Goal: Find contact information: Find contact information

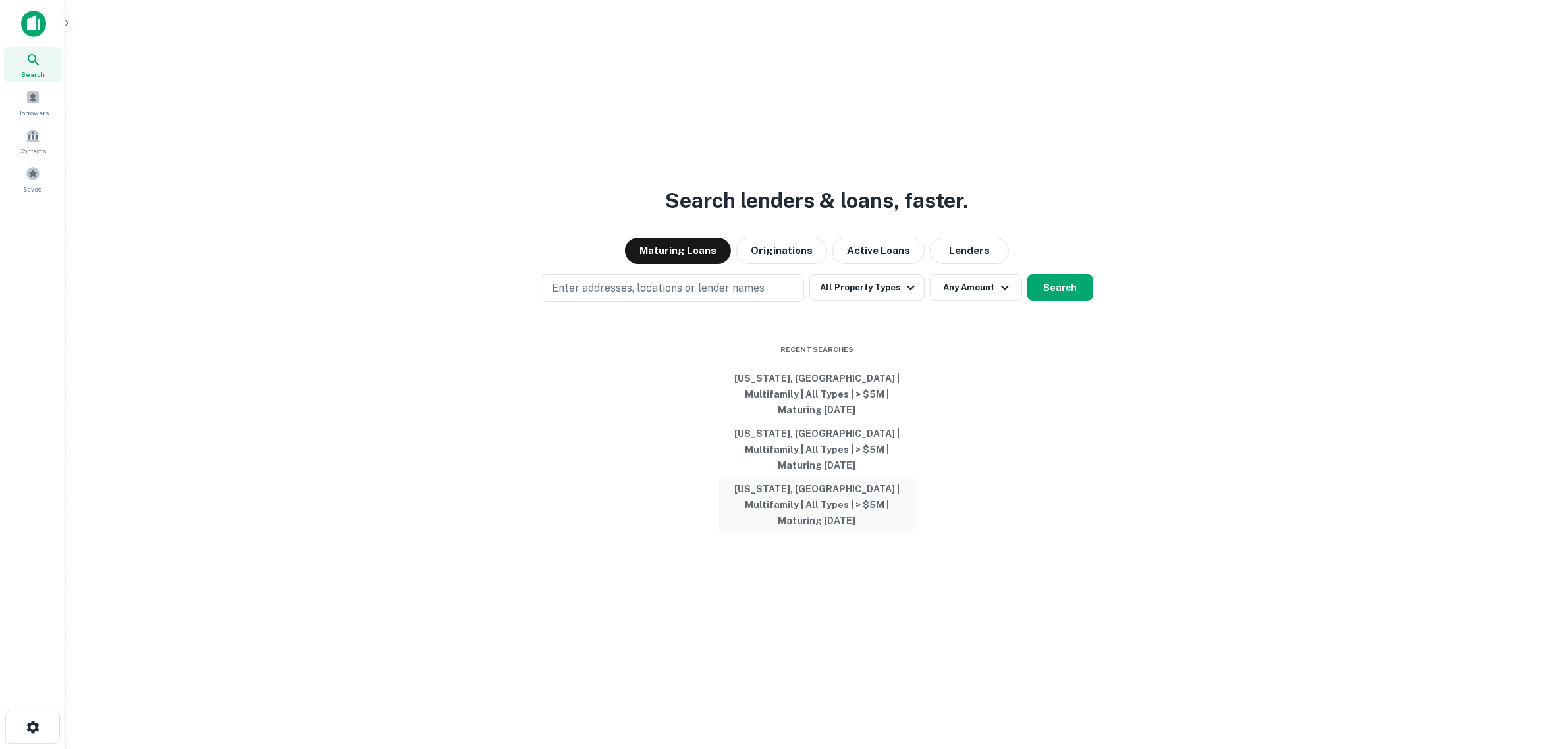
click at [614, 327] on button "Maine, USA | Multifamily | All Types | > $5M | Maturing In 1 Year" at bounding box center [817, 505] width 197 height 56
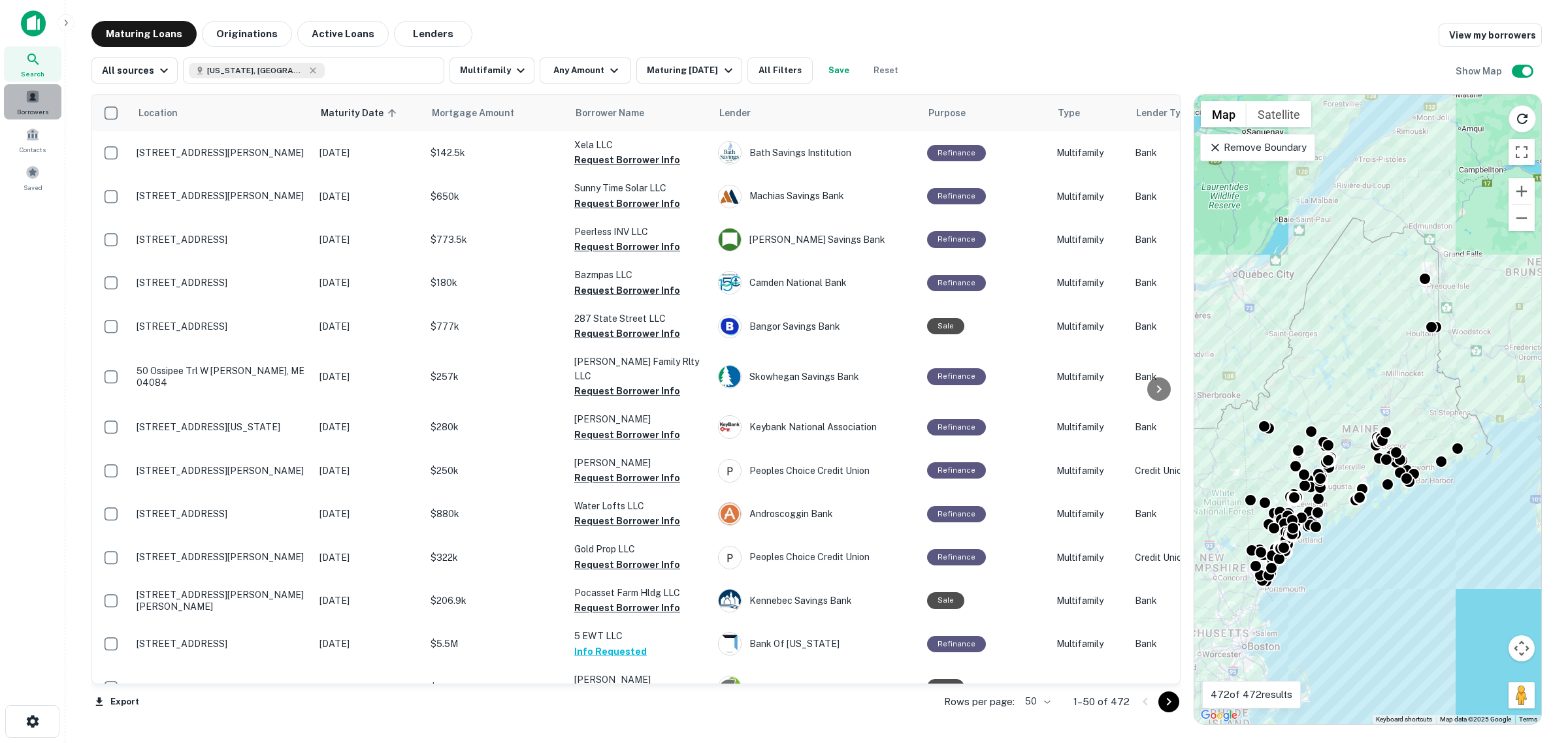
click at [26, 103] on span at bounding box center [33, 97] width 14 height 14
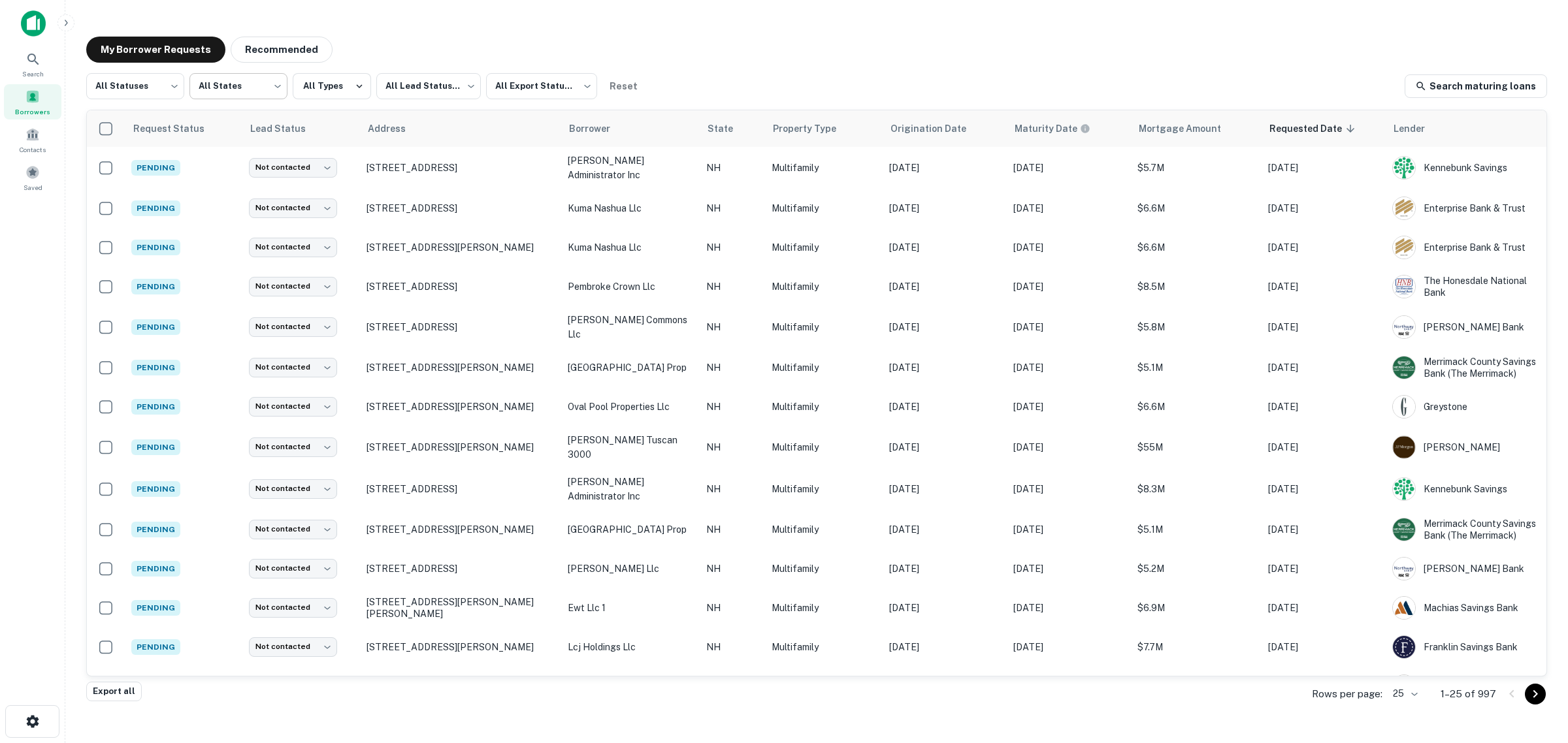
click at [257, 97] on body "Search Borrowers Contacts Saved My Borrower Requests Recommended All Statuses *…" at bounding box center [784, 372] width 1568 height 743
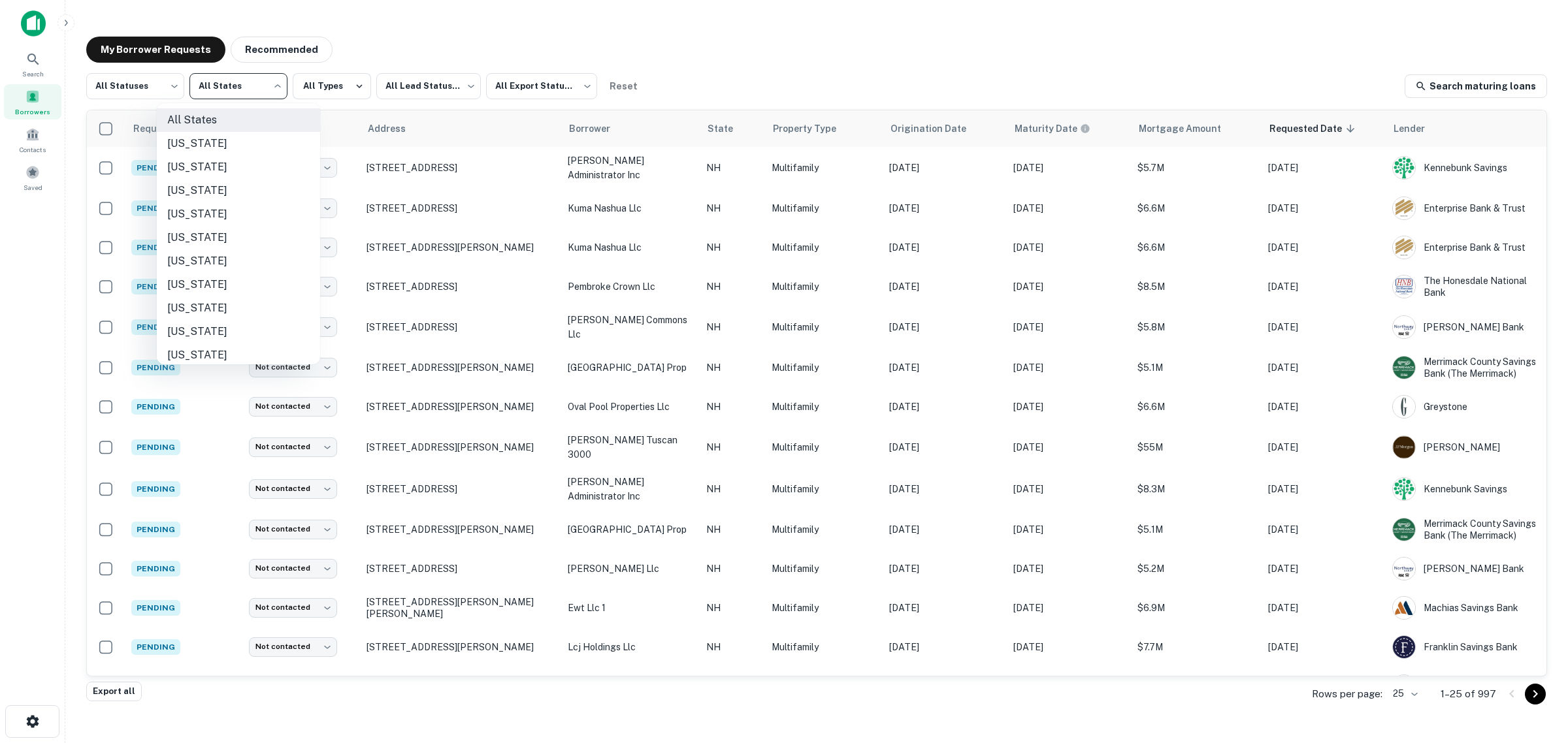
click at [166, 82] on div at bounding box center [784, 372] width 1568 height 743
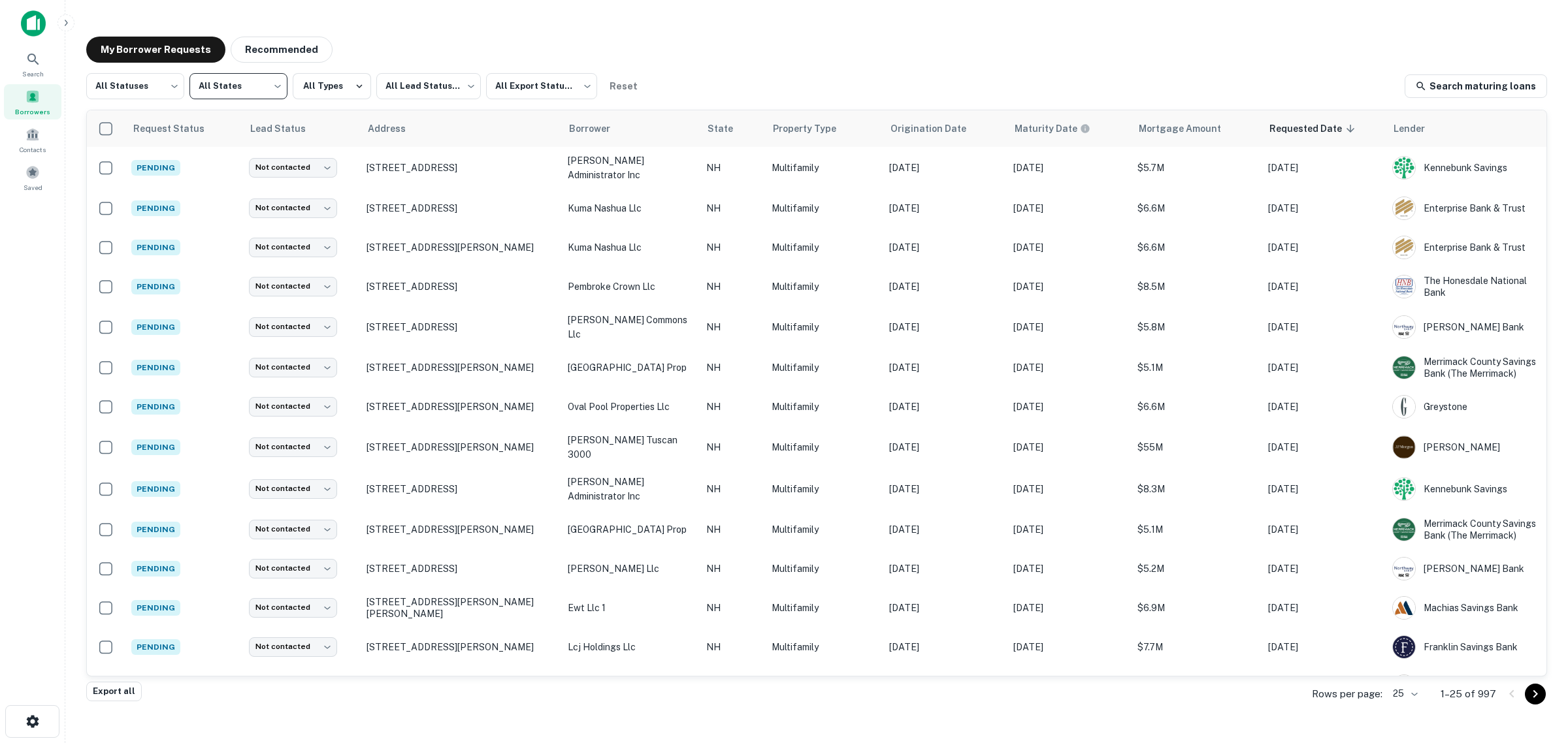
click at [166, 82] on body "Search Borrowers Contacts Saved My Borrower Requests Recommended All Statuses *…" at bounding box center [784, 372] width 1568 height 743
click at [158, 165] on li "Fulfilled" at bounding box center [135, 167] width 98 height 24
type input "*********"
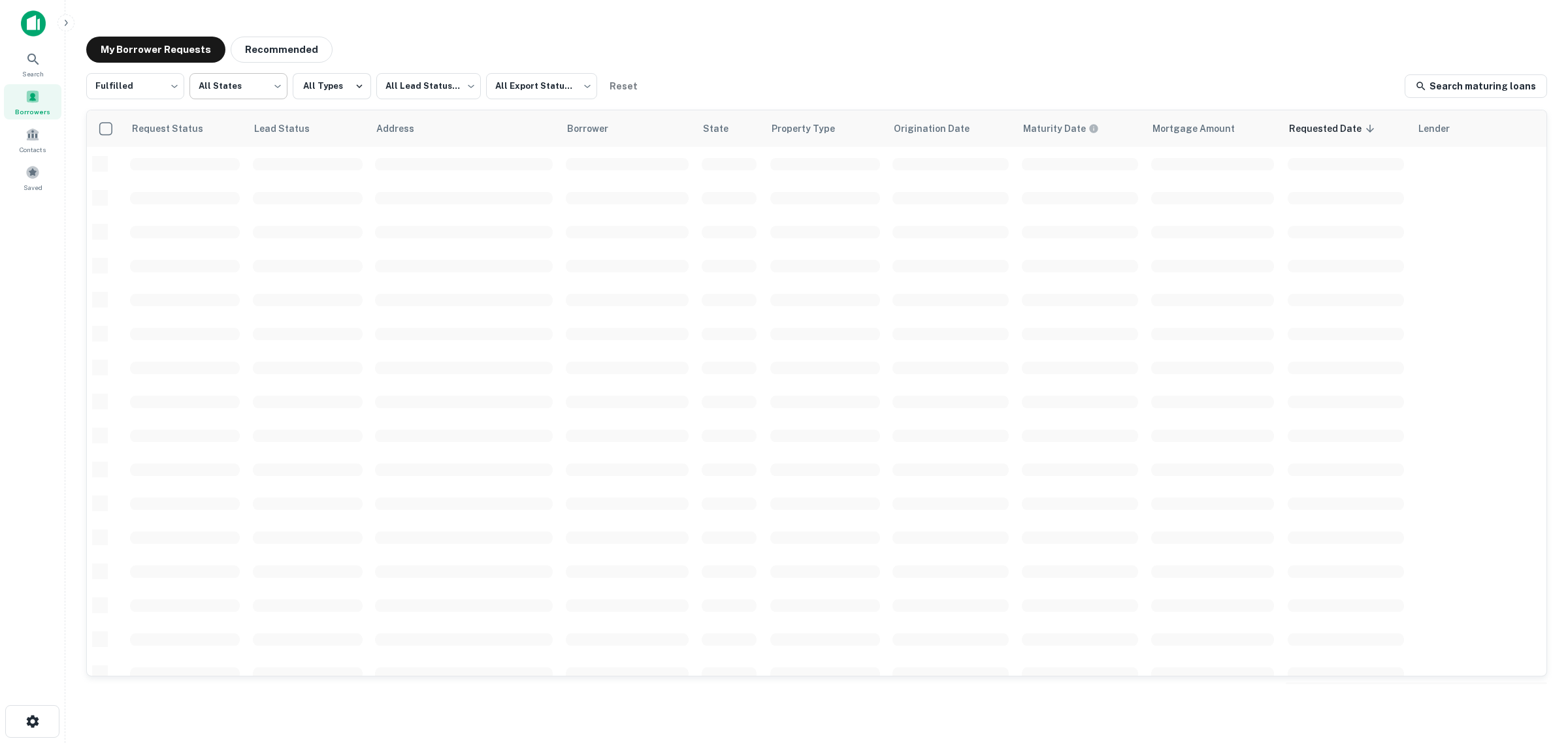
click at [269, 80] on body "Search Borrowers Contacts Saved My Borrower Requests Recommended Fulfilled ****…" at bounding box center [784, 372] width 1568 height 743
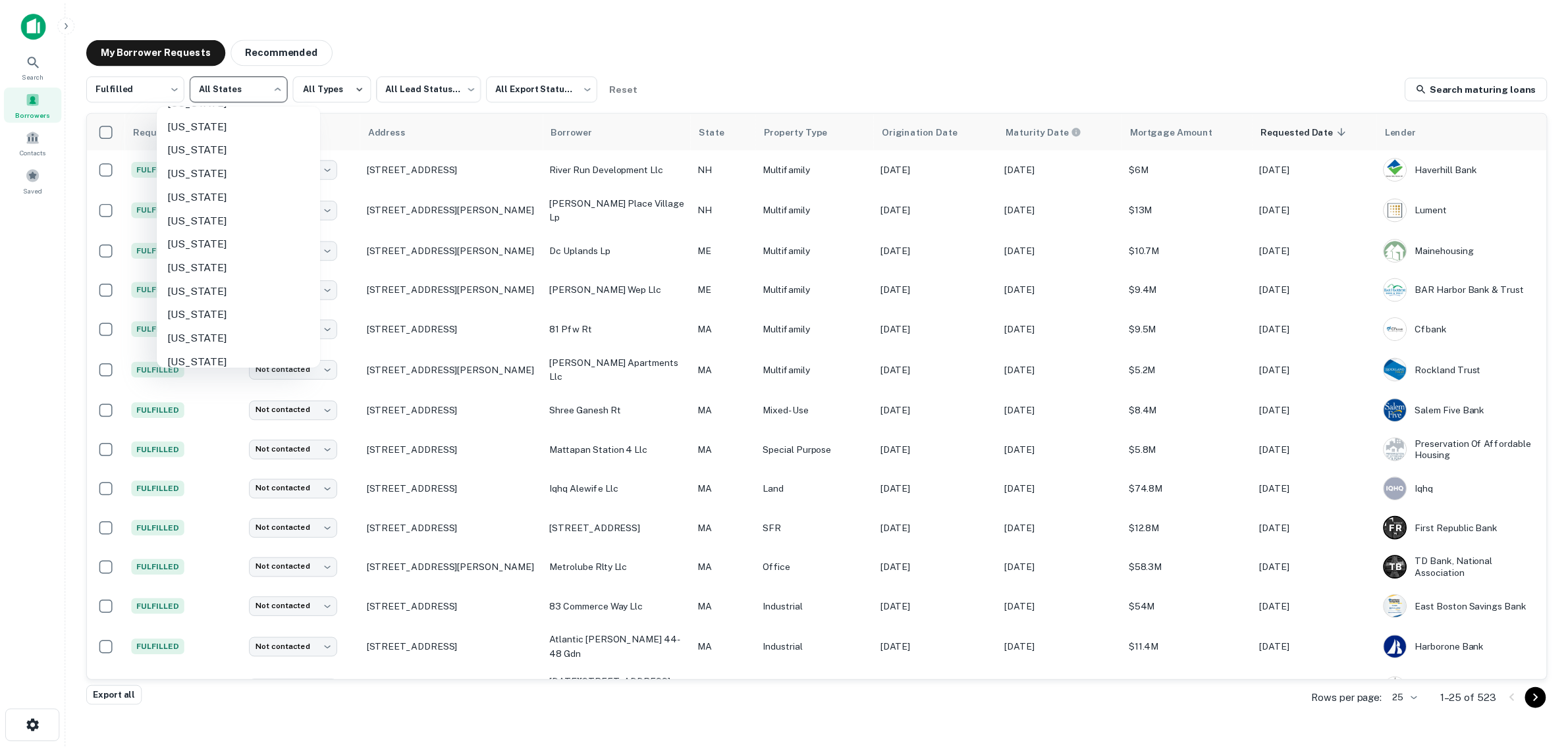
scroll to position [494, 0]
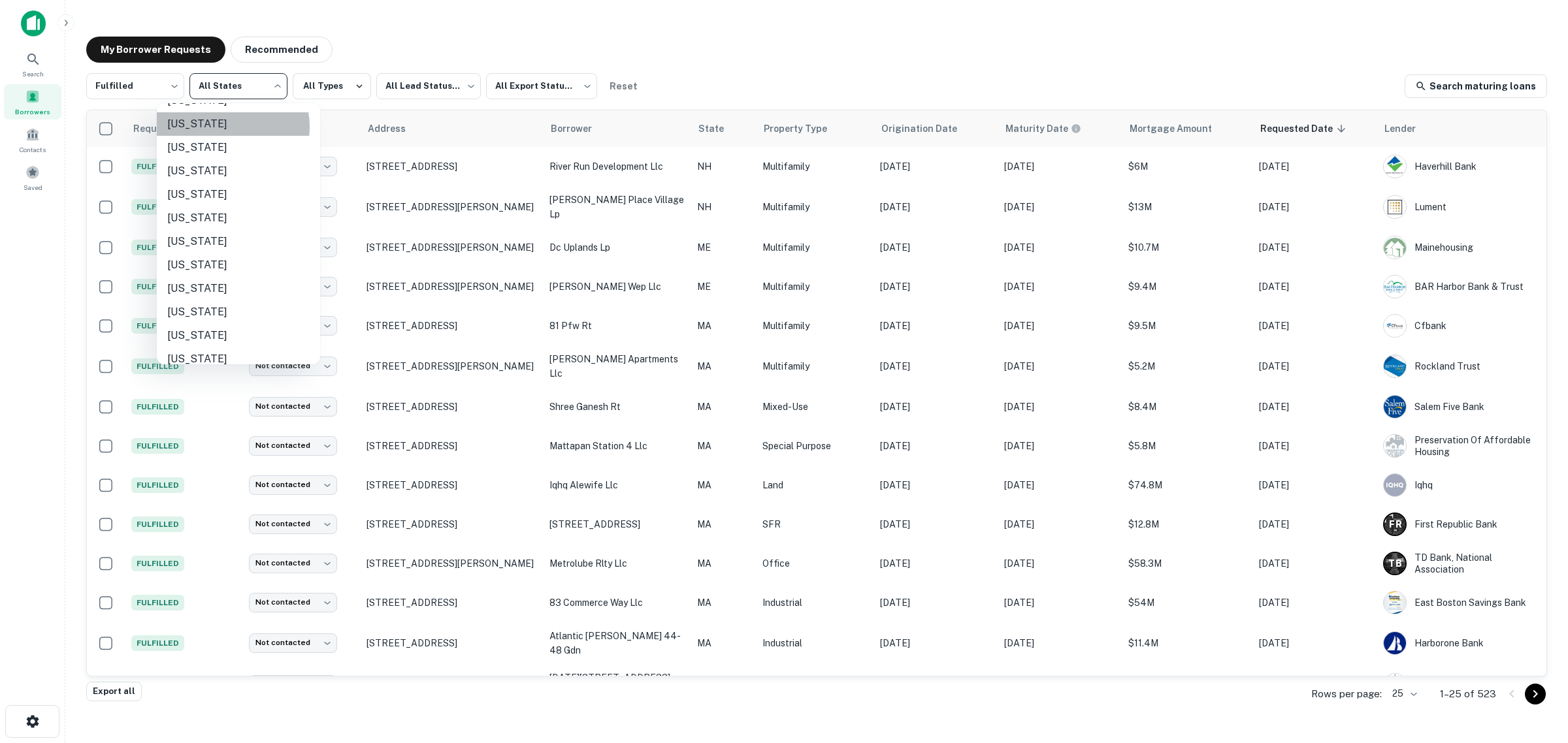
click at [223, 126] on li "[US_STATE]" at bounding box center [239, 124] width 164 height 24
type input "**"
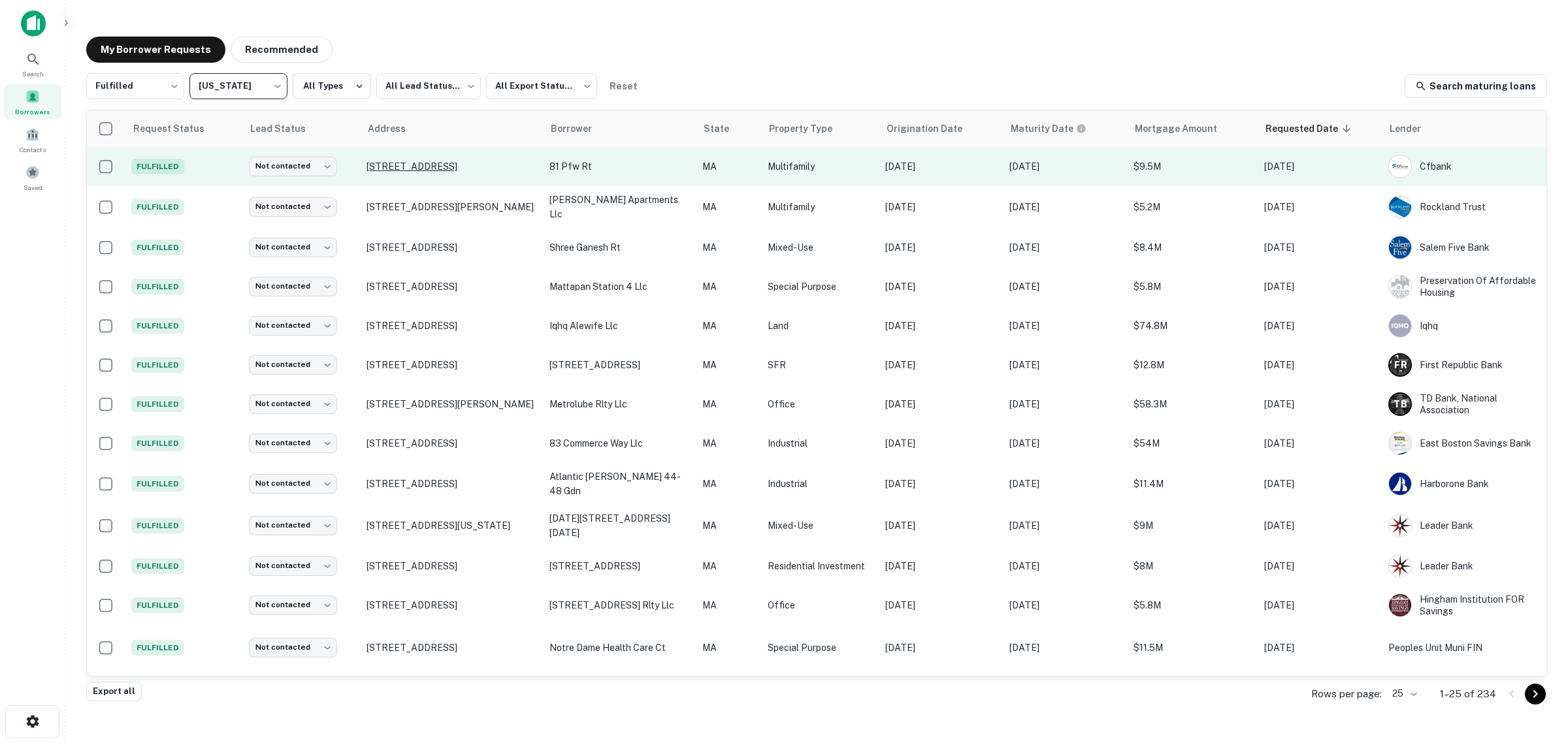
click at [467, 170] on p "[STREET_ADDRESS]" at bounding box center [451, 166] width 170 height 11
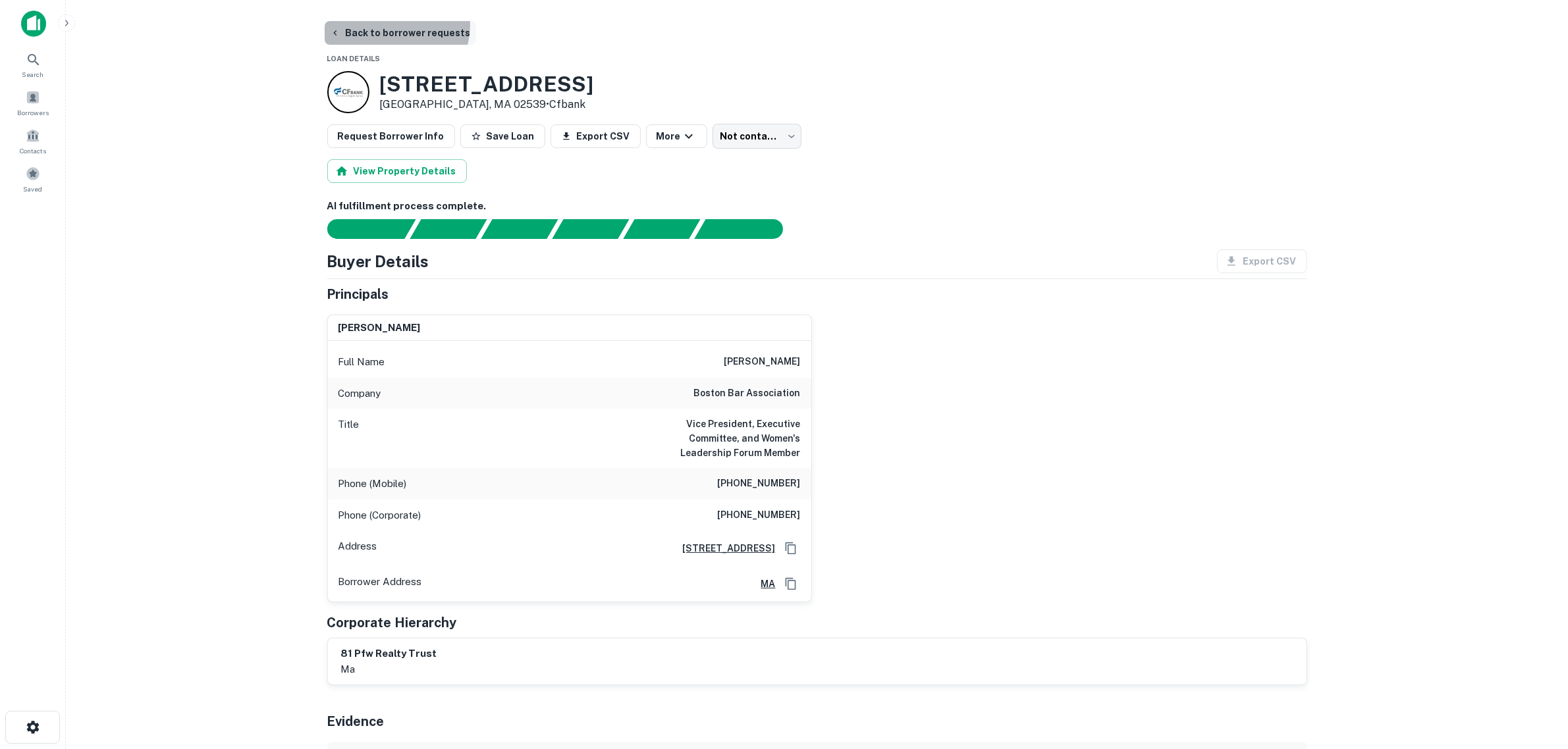
click at [393, 25] on button "Back to borrower requests" at bounding box center [400, 33] width 151 height 24
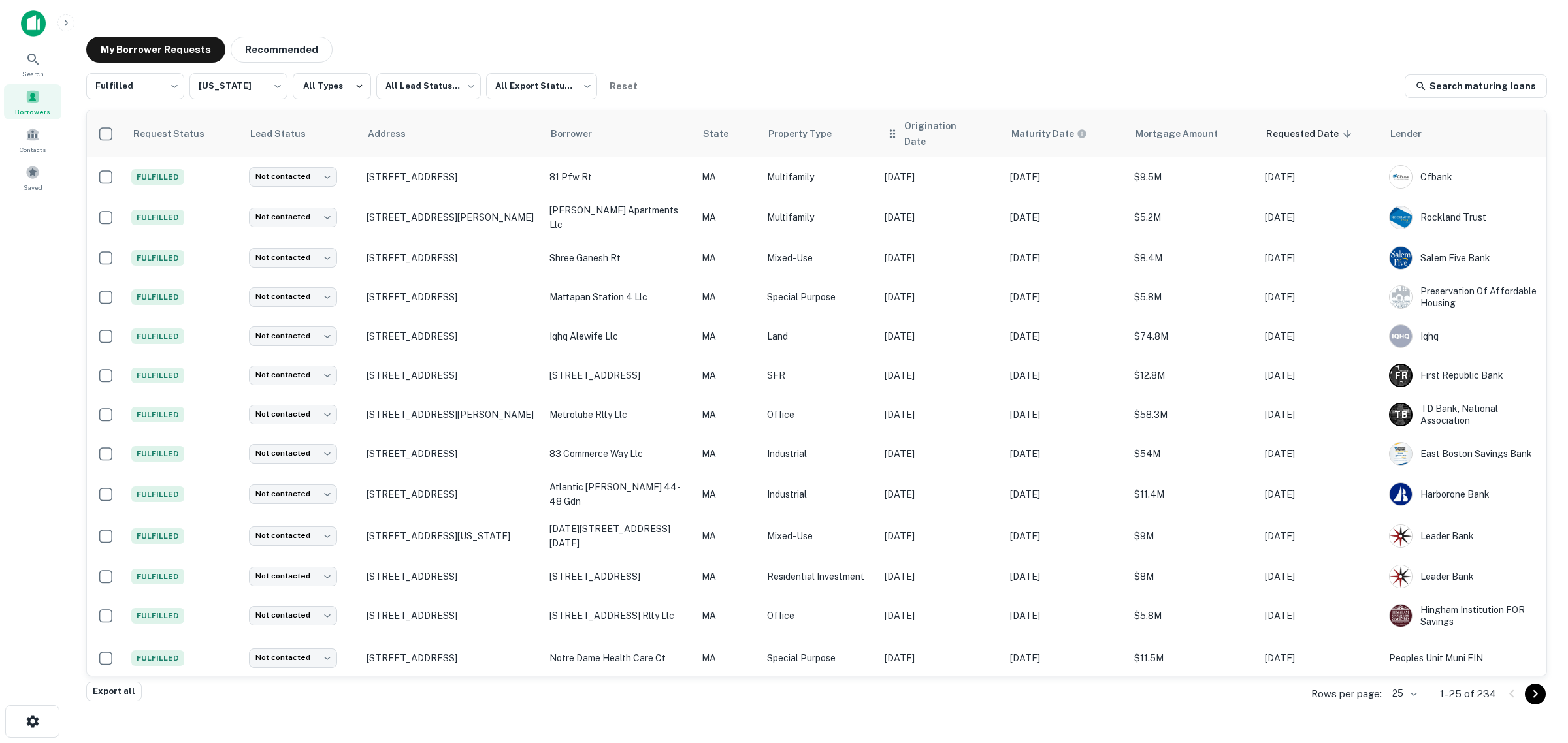
click at [919, 138] on th "Origination Date" at bounding box center [940, 134] width 126 height 47
click at [1056, 136] on div "Maturity Date" at bounding box center [1064, 133] width 110 height 29
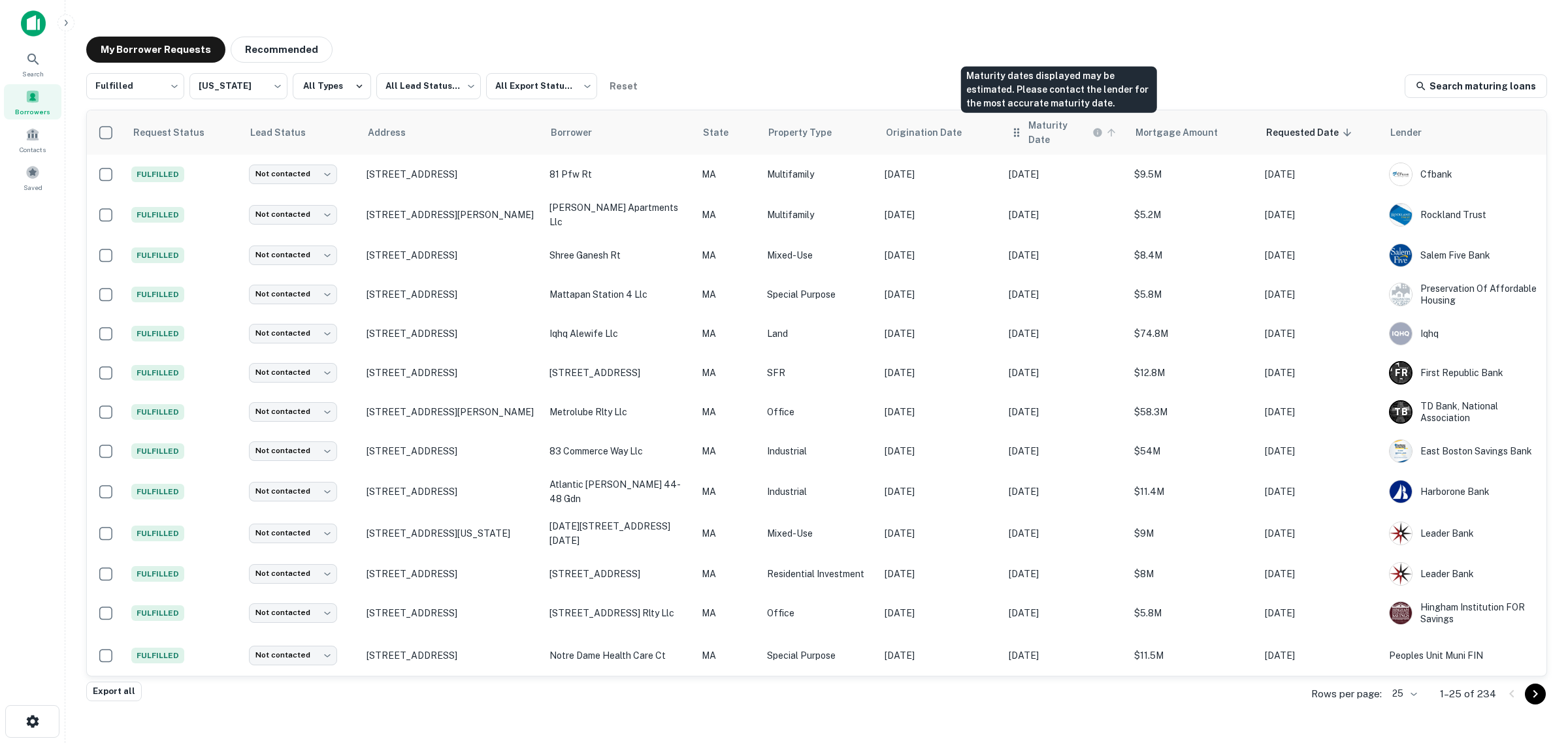
click at [1037, 126] on h6 "Maturity Date" at bounding box center [1059, 133] width 62 height 29
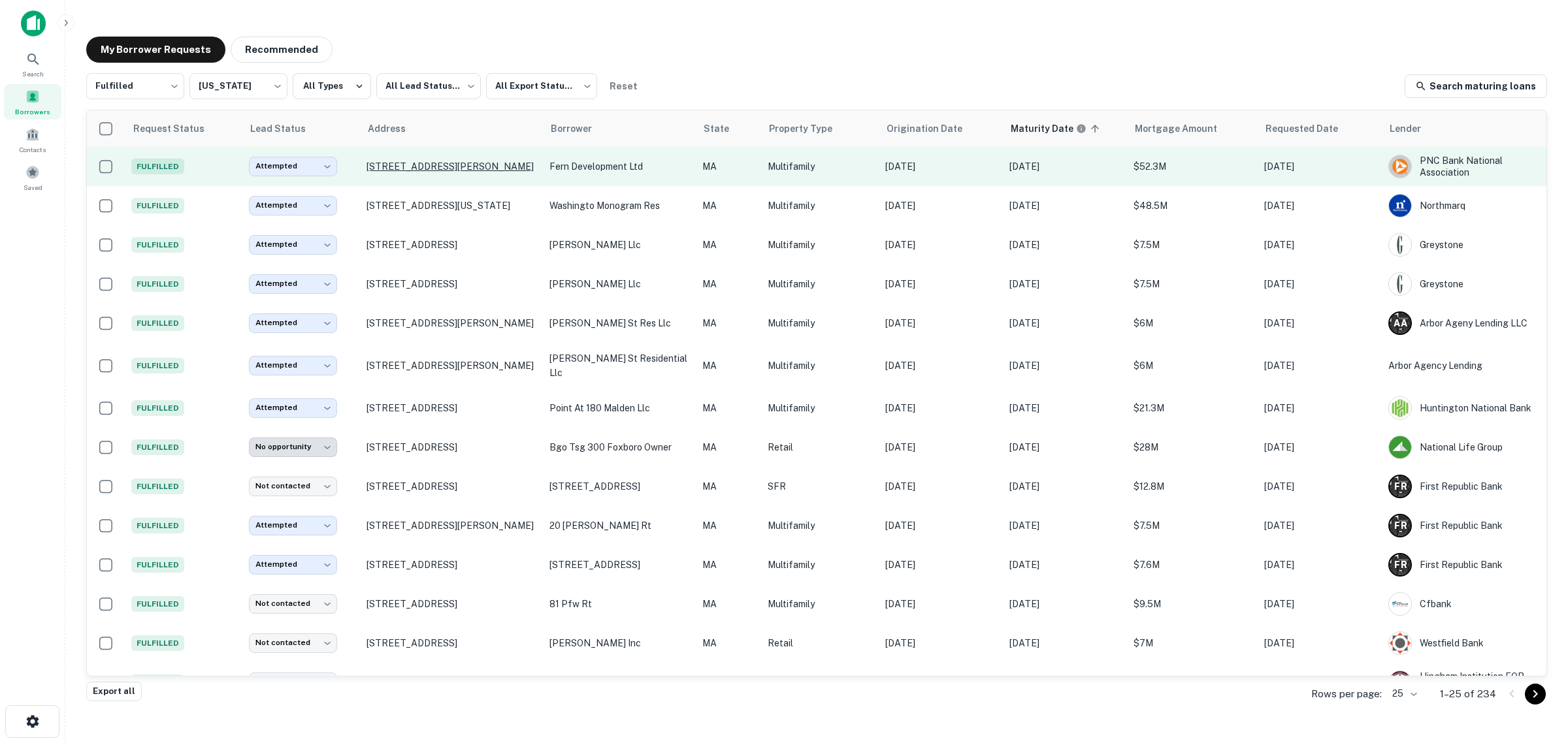
click at [389, 162] on p "[STREET_ADDRESS][PERSON_NAME]" at bounding box center [451, 166] width 170 height 11
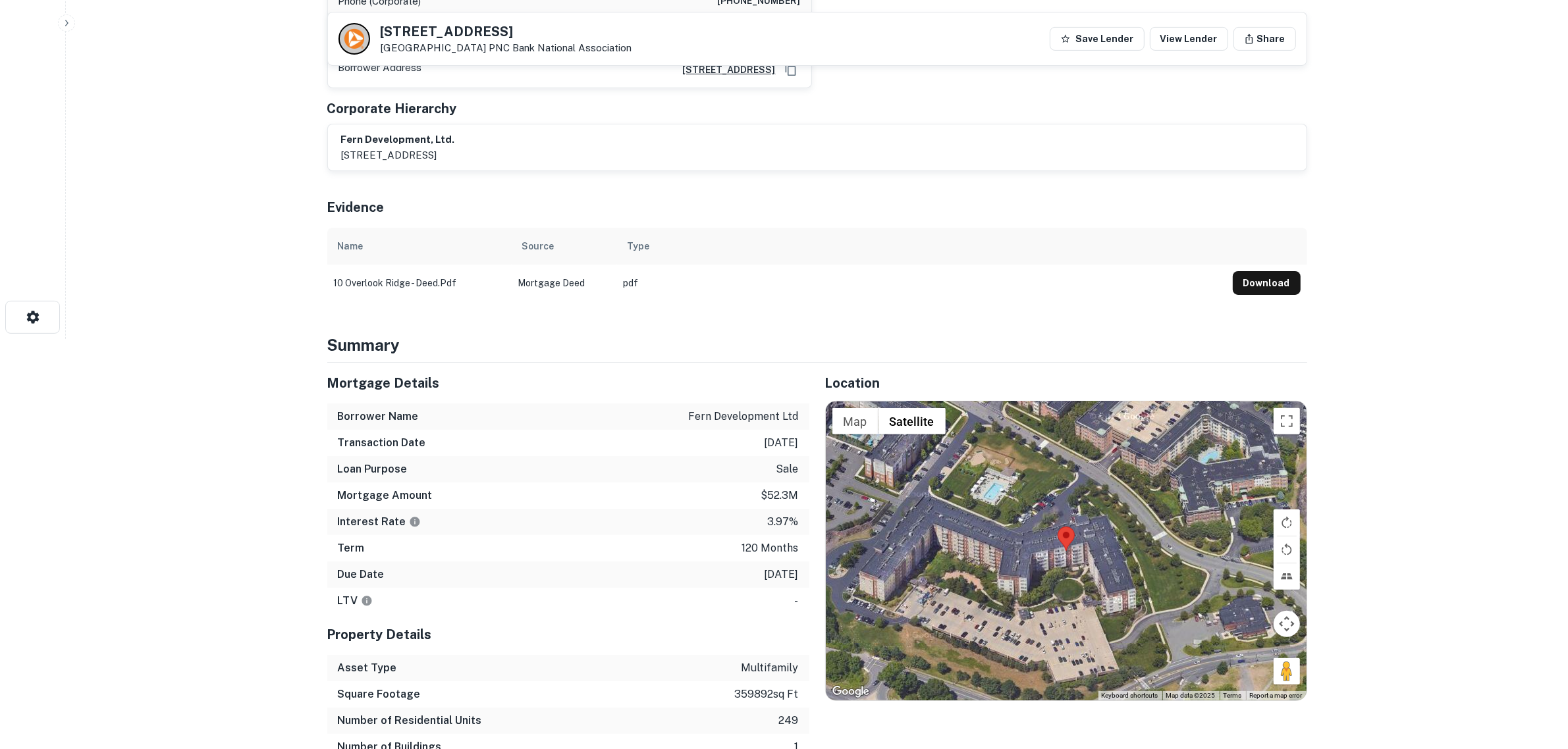
scroll to position [411, 0]
drag, startPoint x: 688, startPoint y: 413, endPoint x: 802, endPoint y: 419, distance: 114.2
click at [802, 419] on div "Borrower Name fern development ltd" at bounding box center [568, 415] width 482 height 26
copy p "fern development ltd"
click at [343, 433] on div "Transaction Date [DATE]" at bounding box center [568, 442] width 482 height 26
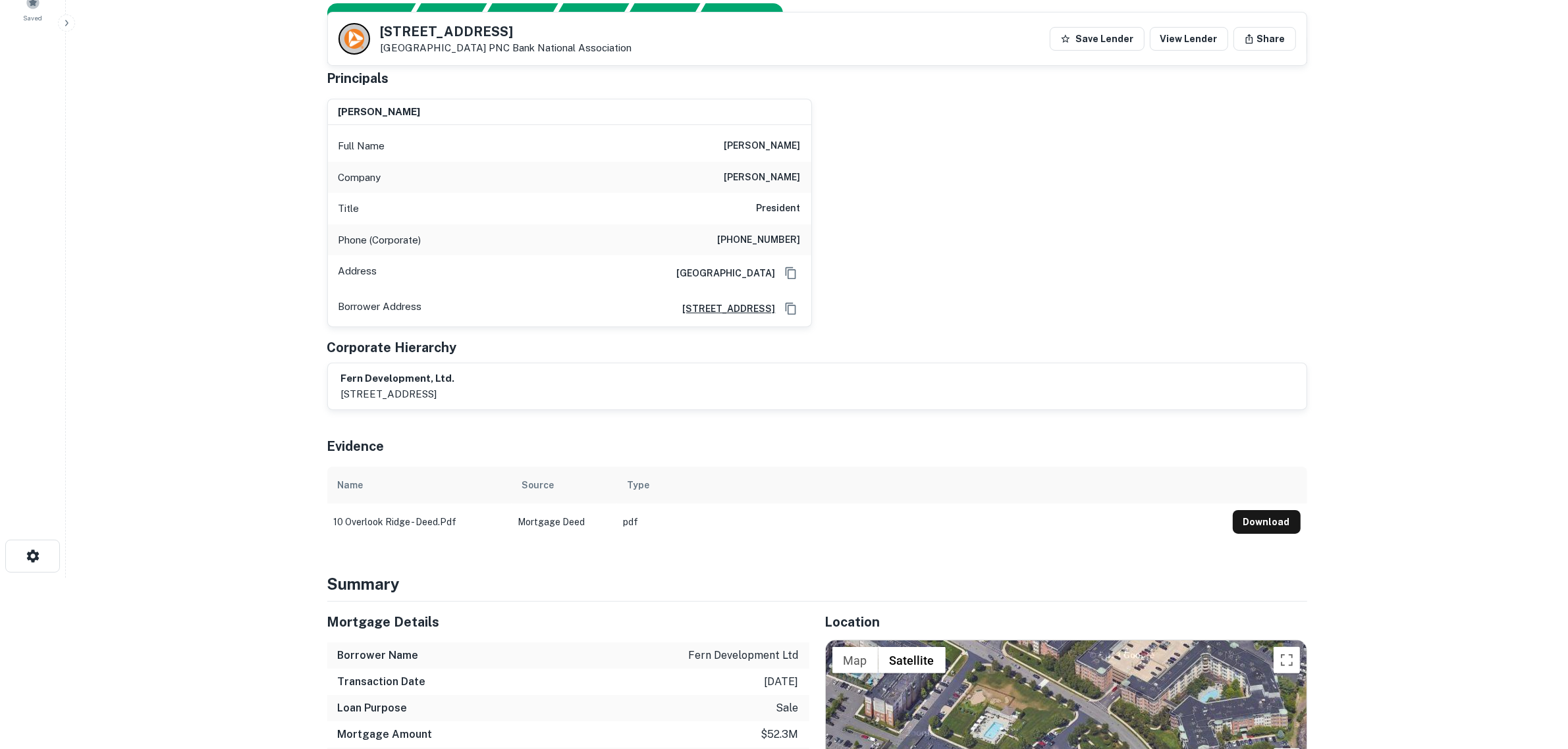
scroll to position [165, 0]
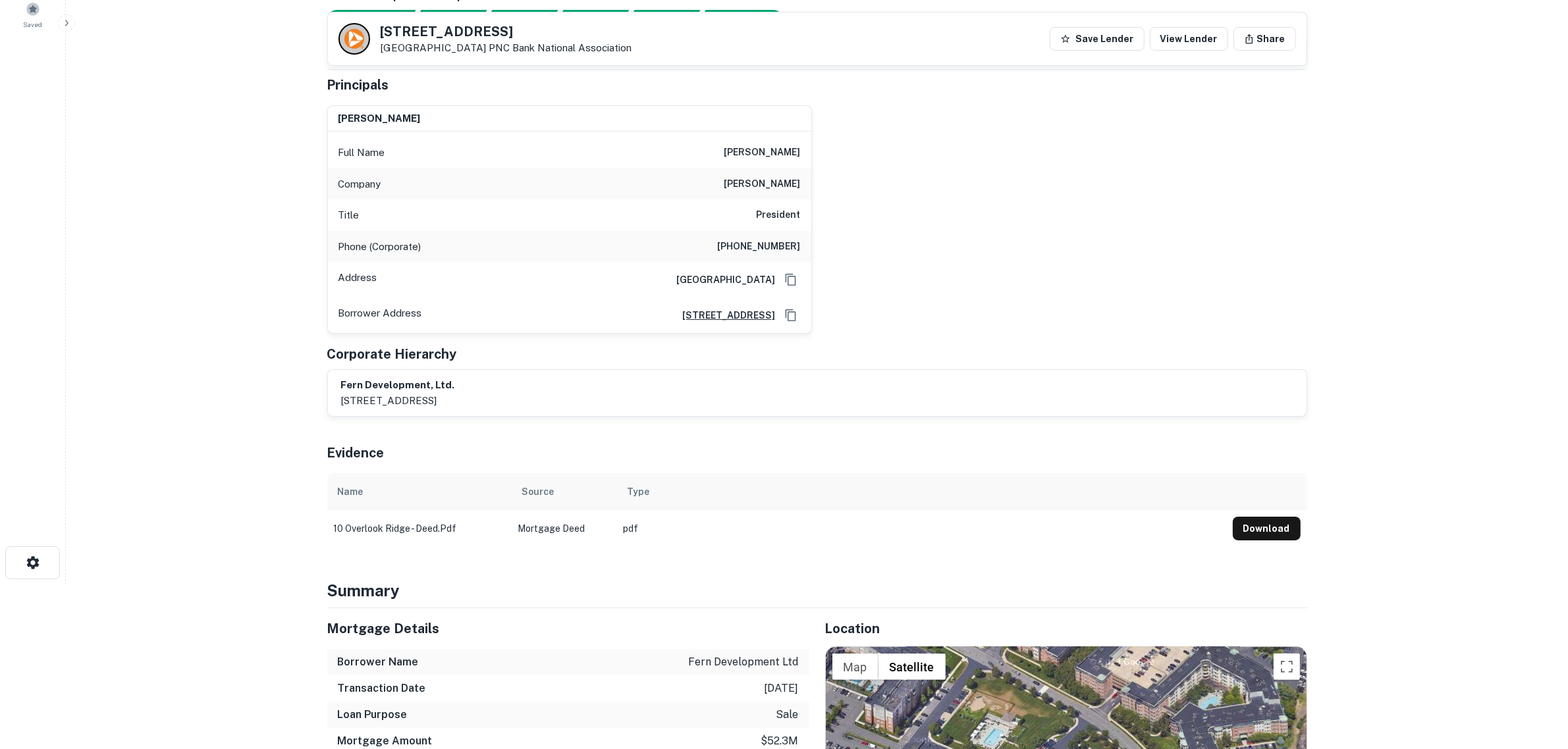
drag, startPoint x: 771, startPoint y: 155, endPoint x: 719, endPoint y: 153, distance: 52.0
click at [719, 153] on div "Full Name [PERSON_NAME]" at bounding box center [570, 153] width 484 height 32
copy h6 "[PERSON_NAME]"
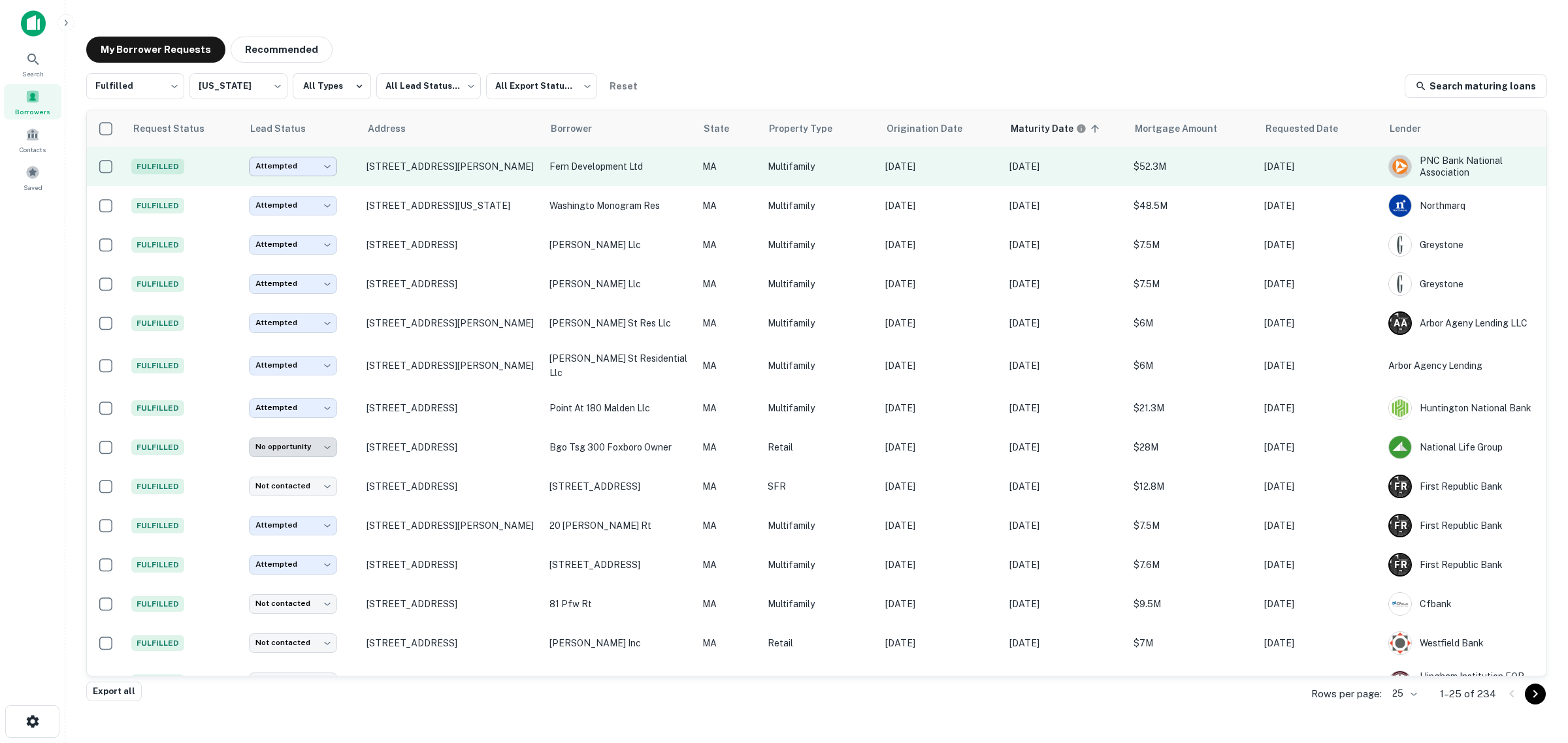
click at [318, 164] on body "Search Borrowers Contacts Saved My Borrower Requests Recommended Fulfilled ****…" at bounding box center [784, 372] width 1568 height 743
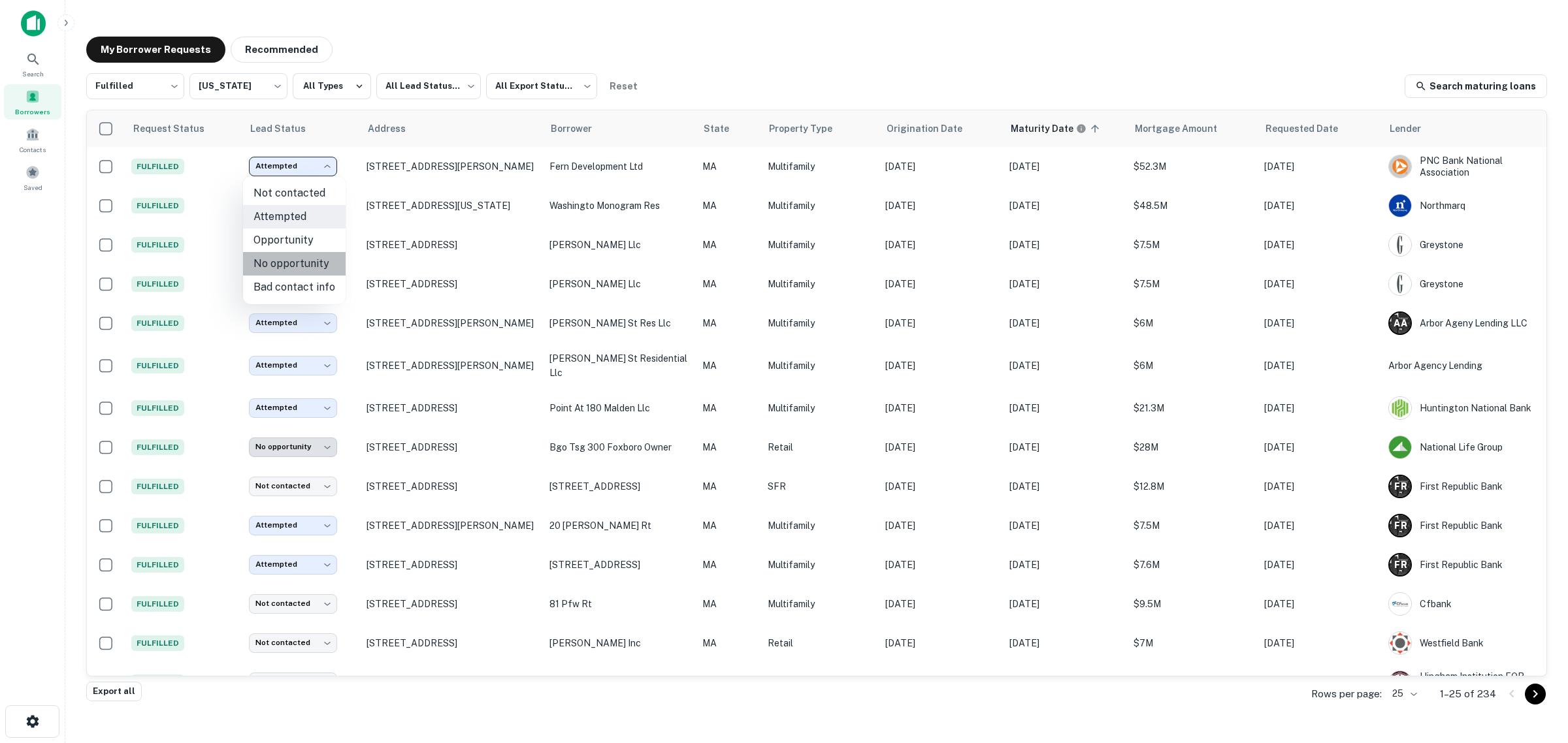
click at [298, 262] on li "No opportunity" at bounding box center [294, 264] width 103 height 24
type input "**********"
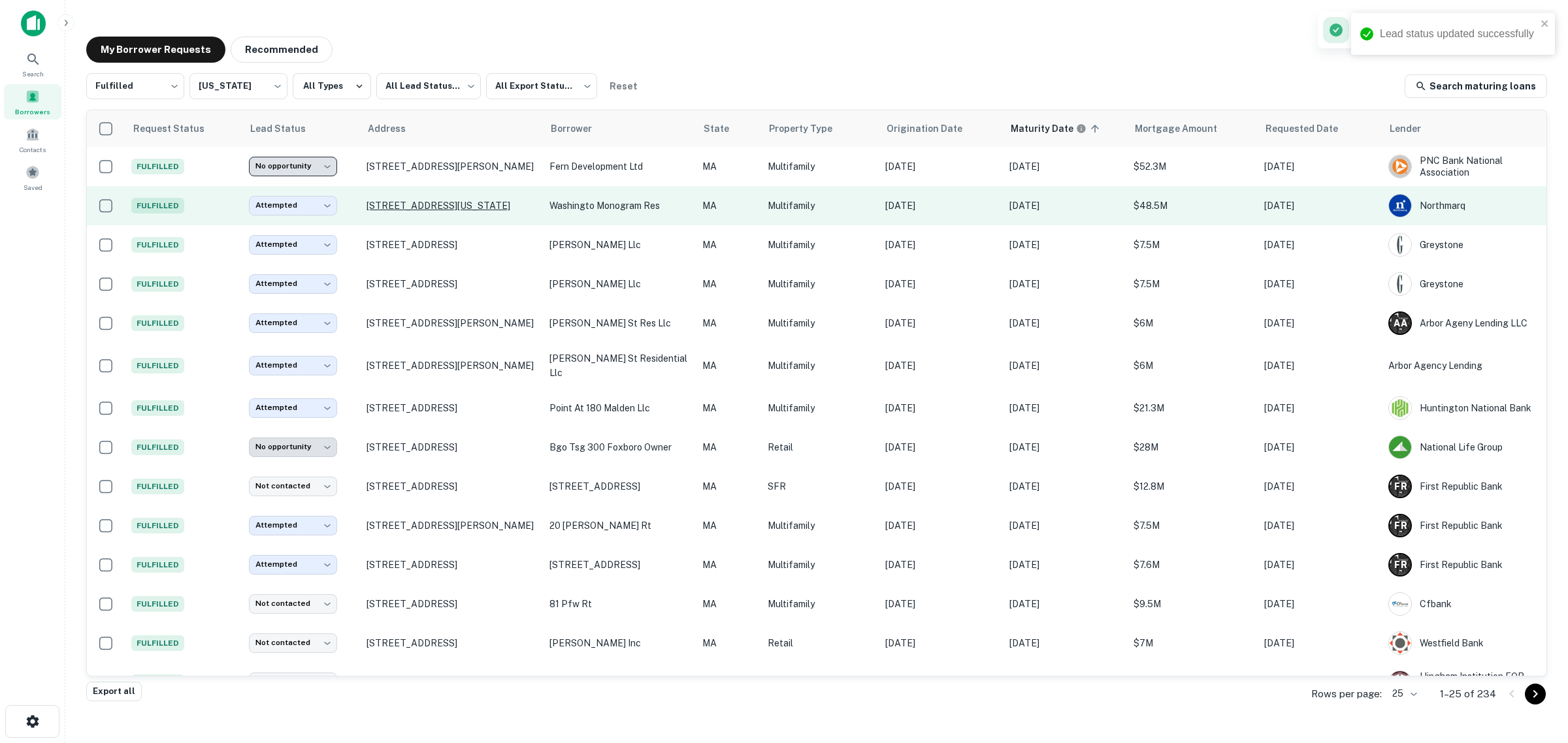
click at [399, 207] on p "[STREET_ADDRESS][US_STATE]" at bounding box center [451, 206] width 170 height 11
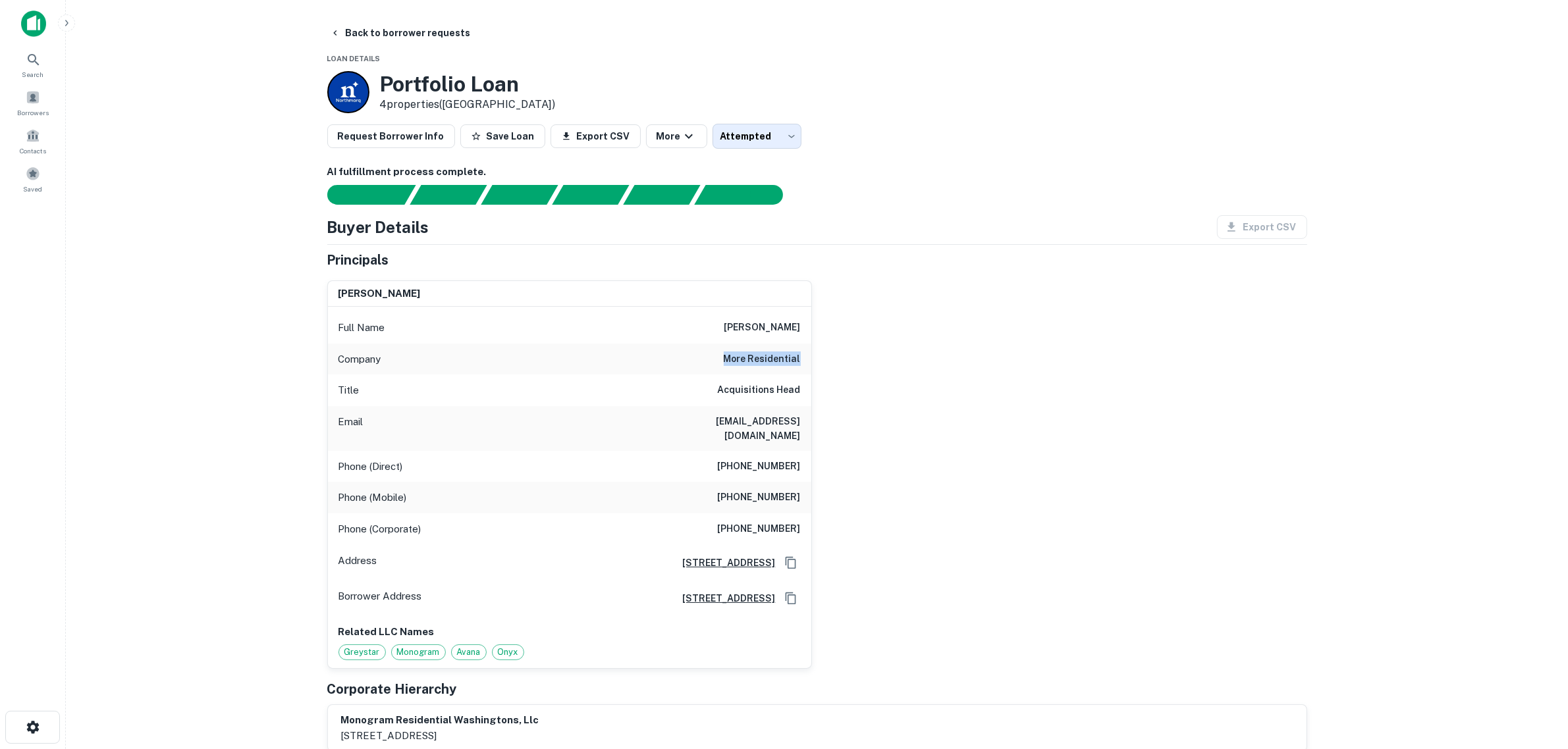
drag, startPoint x: 817, startPoint y: 359, endPoint x: 712, endPoint y: 358, distance: 105.0
click at [712, 358] on div "[PERSON_NAME] Full Name [PERSON_NAME] Company more residential Title Acquisitio…" at bounding box center [812, 469] width 990 height 399
copy h6 "more residential"
click at [356, 33] on button "Back to borrower requests" at bounding box center [400, 33] width 151 height 24
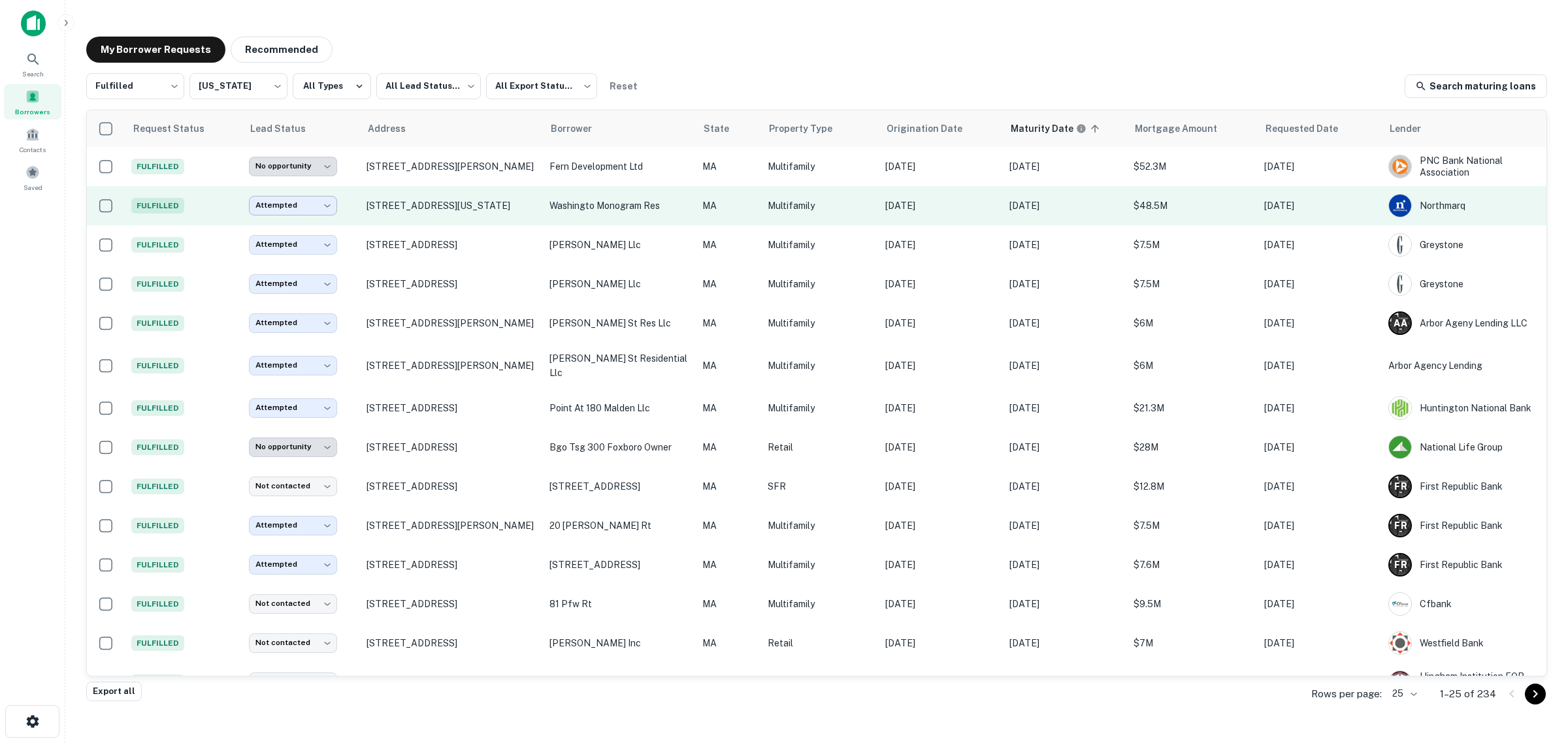
click at [275, 208] on body "**********" at bounding box center [784, 372] width 1568 height 743
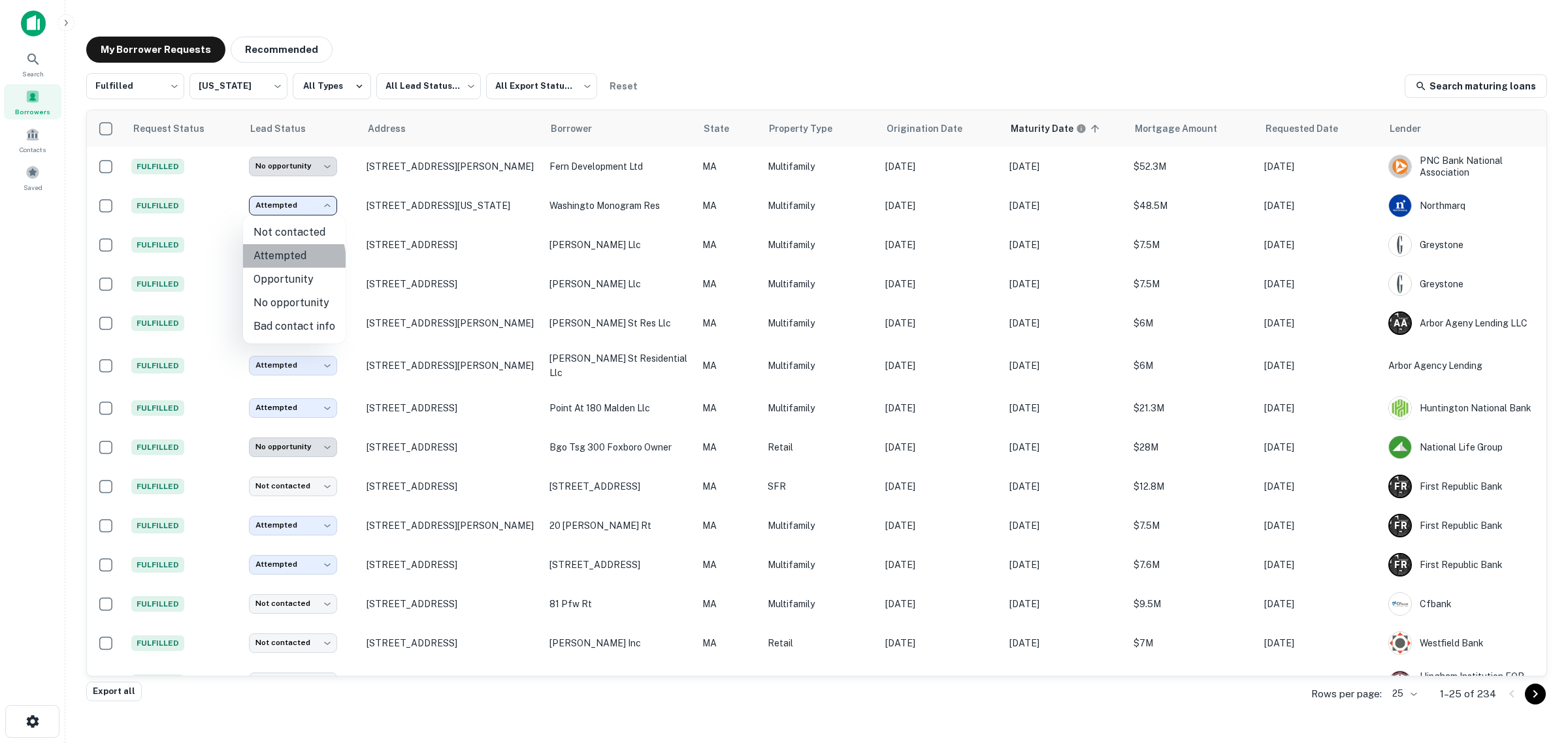
click at [279, 262] on li "Attempted" at bounding box center [294, 256] width 103 height 24
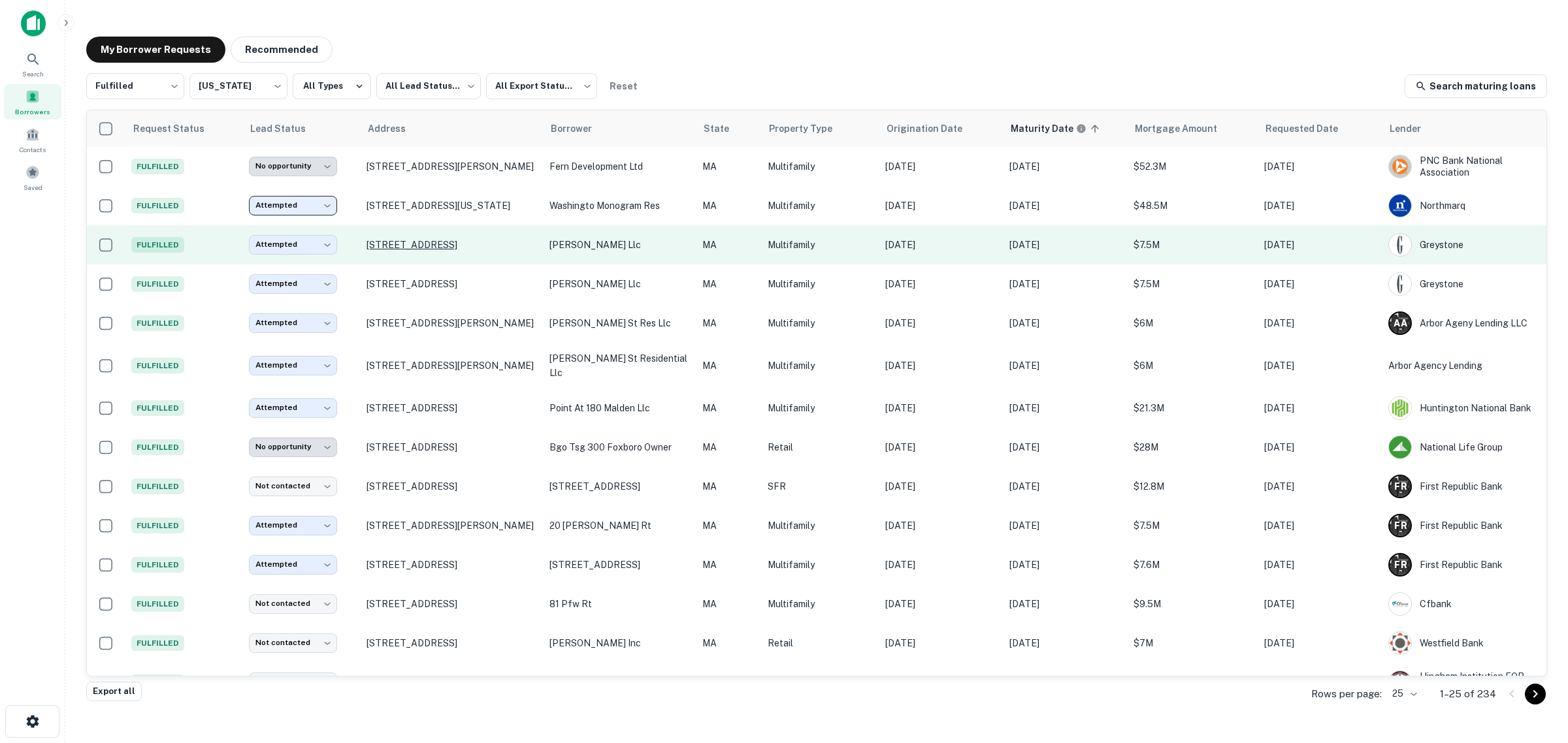
click at [400, 246] on p "[STREET_ADDRESS]" at bounding box center [451, 245] width 170 height 11
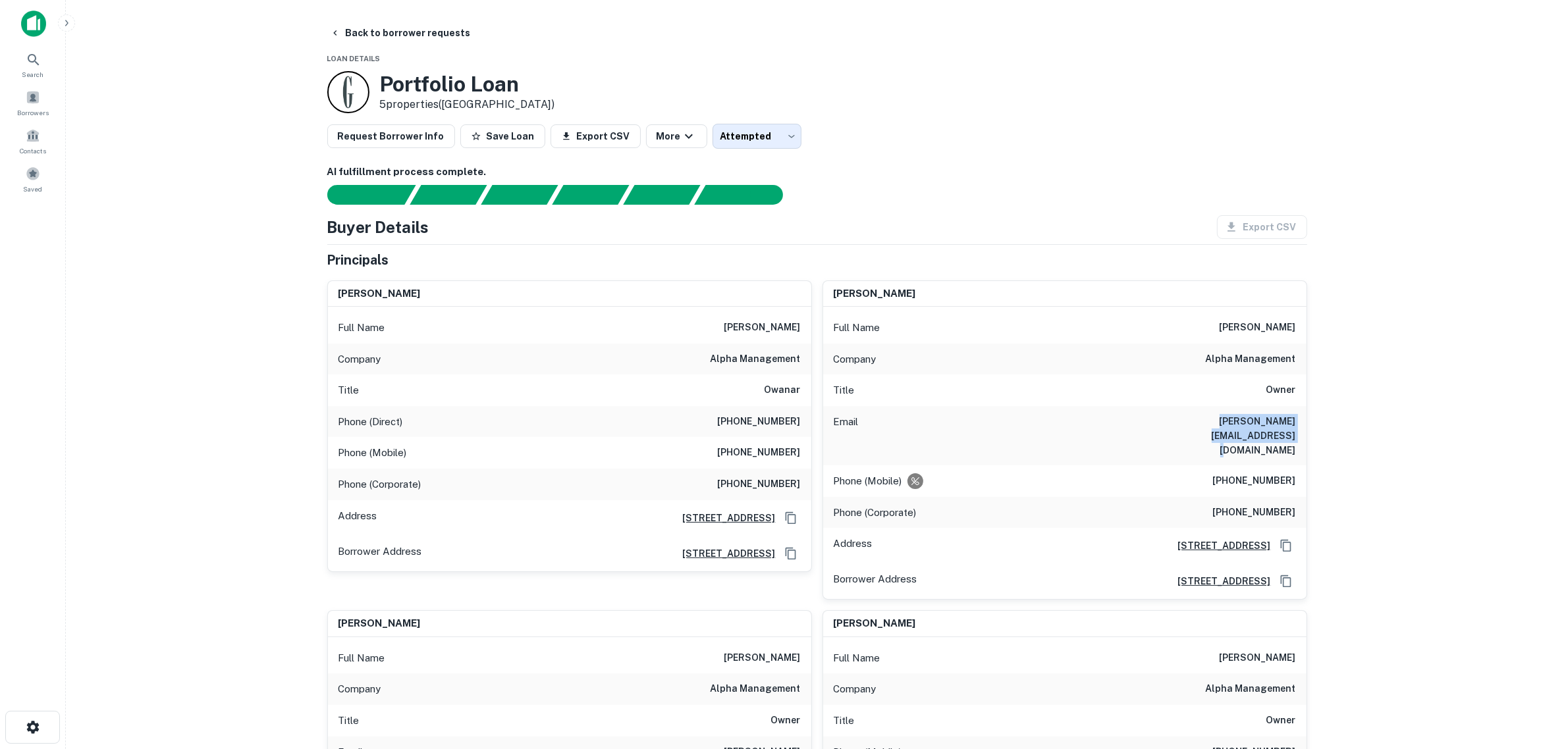
drag, startPoint x: 1117, startPoint y: 423, endPoint x: 1295, endPoint y: 415, distance: 178.2
click at [1295, 415] on div "Email [PERSON_NAME][EMAIL_ADDRESS][DOMAIN_NAME]" at bounding box center [1065, 436] width 484 height 59
copy h6 "[PERSON_NAME][EMAIL_ADDRESS][DOMAIN_NAME]"
click at [340, 32] on icon "button" at bounding box center [335, 33] width 11 height 11
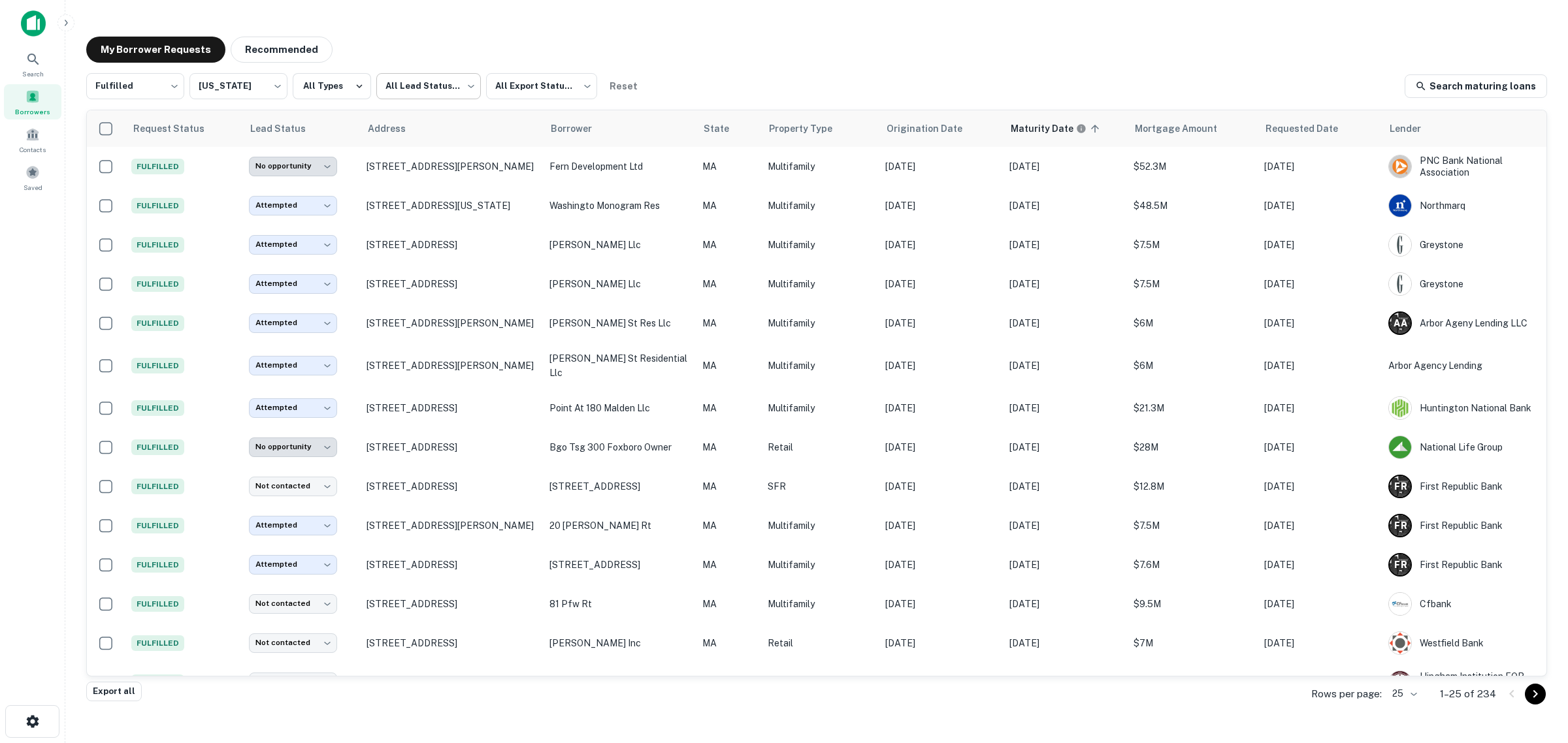
click at [423, 88] on body "**********" at bounding box center [784, 372] width 1568 height 743
click at [416, 146] on li "Not contacted" at bounding box center [427, 143] width 108 height 24
type input "****"
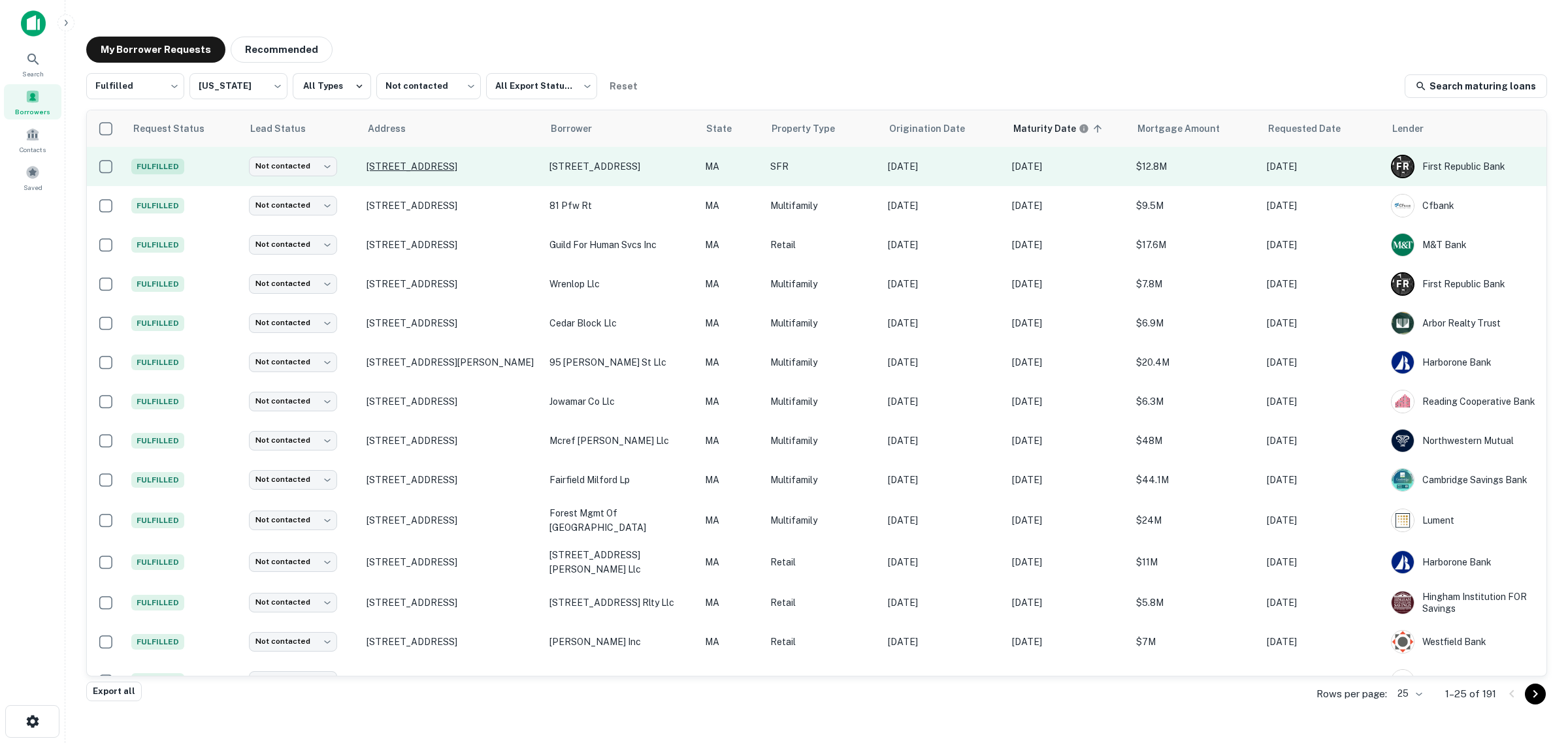
click at [452, 171] on p "[STREET_ADDRESS]" at bounding box center [451, 166] width 170 height 11
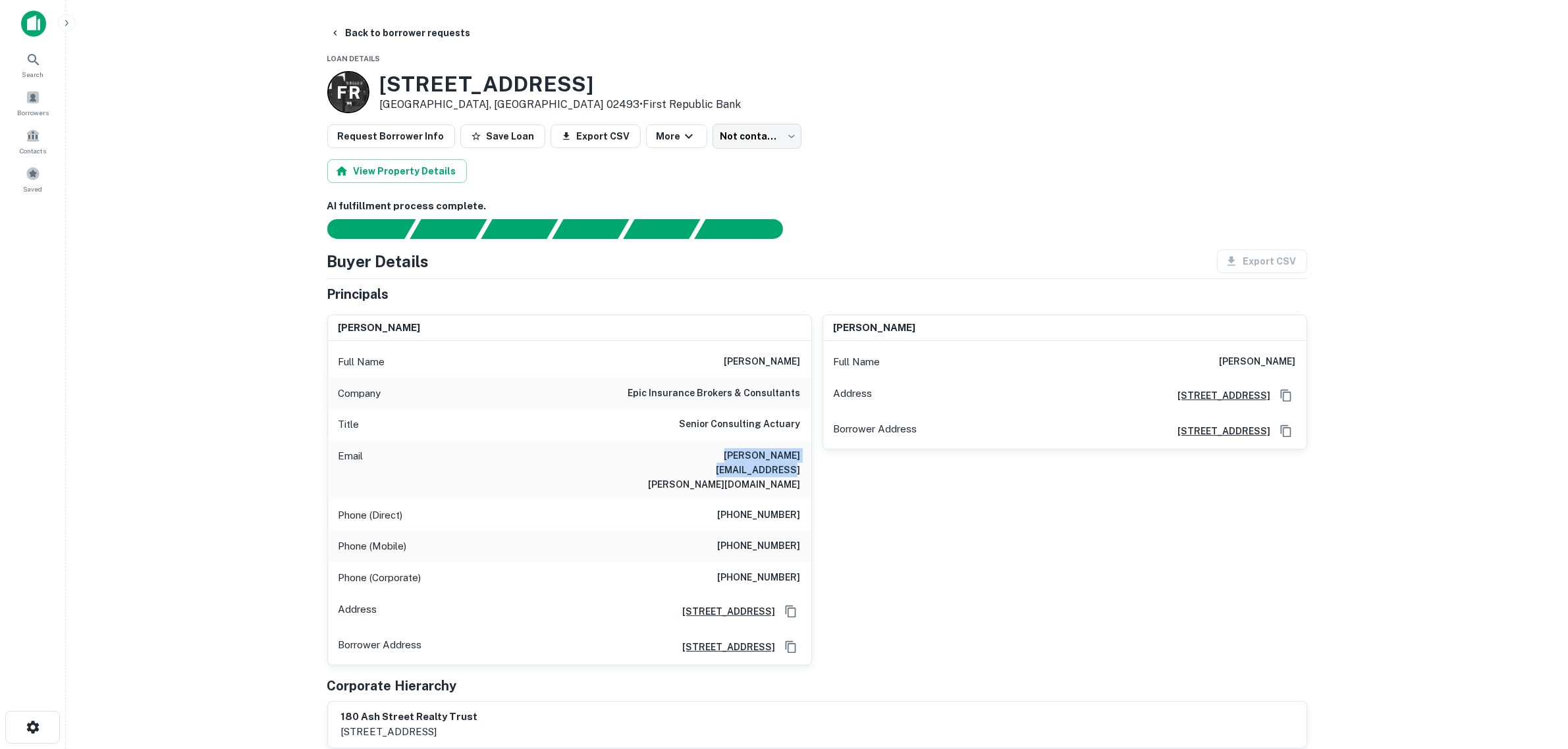
drag, startPoint x: 667, startPoint y: 450, endPoint x: 808, endPoint y: 453, distance: 141.0
click at [808, 453] on div "Email [PERSON_NAME][EMAIL_ADDRESS][PERSON_NAME][DOMAIN_NAME]" at bounding box center [570, 470] width 484 height 59
copy h6 "[PERSON_NAME][EMAIL_ADDRESS][PERSON_NAME][DOMAIN_NAME]"
click at [807, 455] on div "Email [PERSON_NAME][EMAIL_ADDRESS][PERSON_NAME][DOMAIN_NAME]" at bounding box center [570, 470] width 484 height 59
drag, startPoint x: 792, startPoint y: 454, endPoint x: 678, endPoint y: 452, distance: 114.0
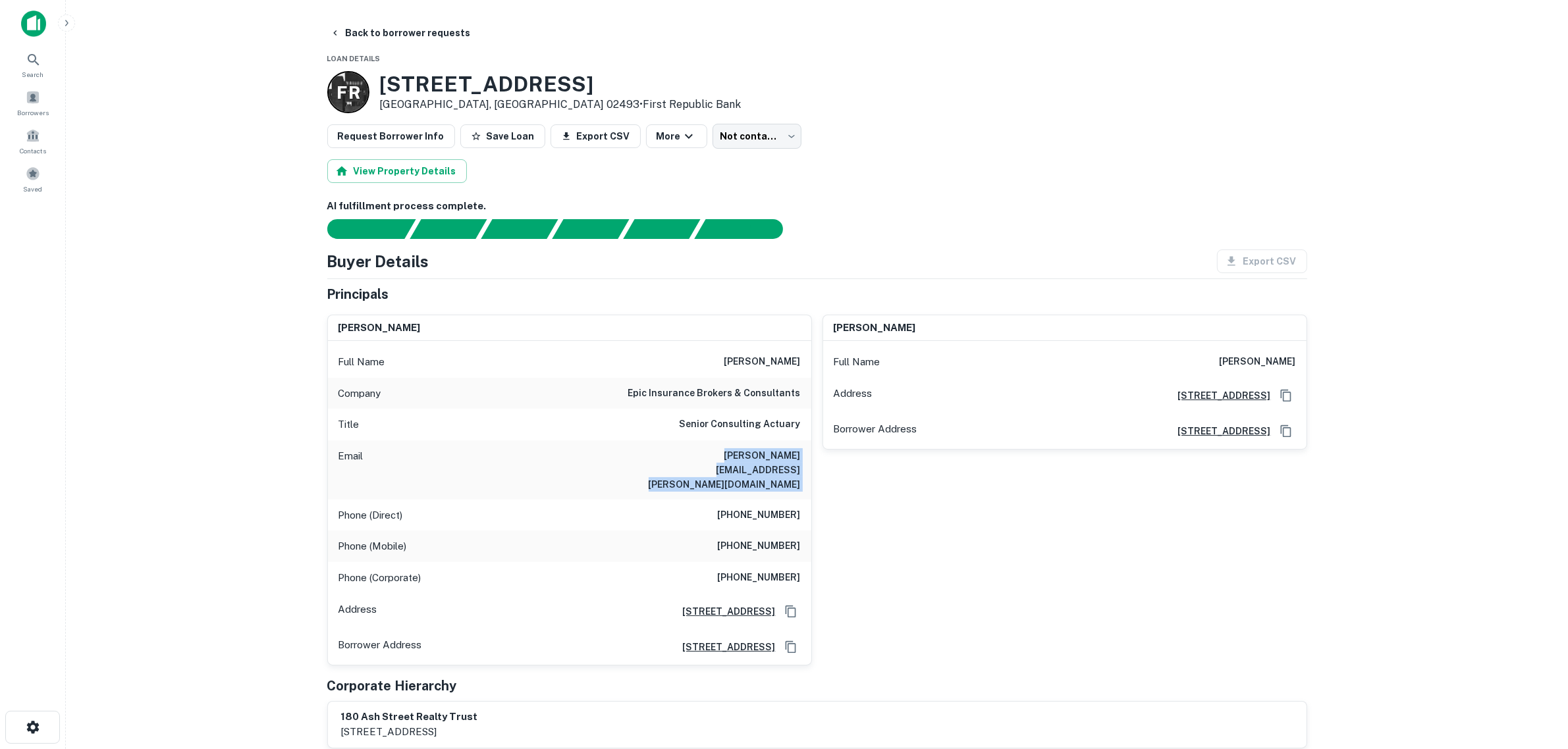
click at [678, 452] on div "Email [PERSON_NAME][EMAIL_ADDRESS][PERSON_NAME][DOMAIN_NAME]" at bounding box center [570, 470] width 484 height 59
click at [376, 34] on button "Back to borrower requests" at bounding box center [400, 33] width 151 height 24
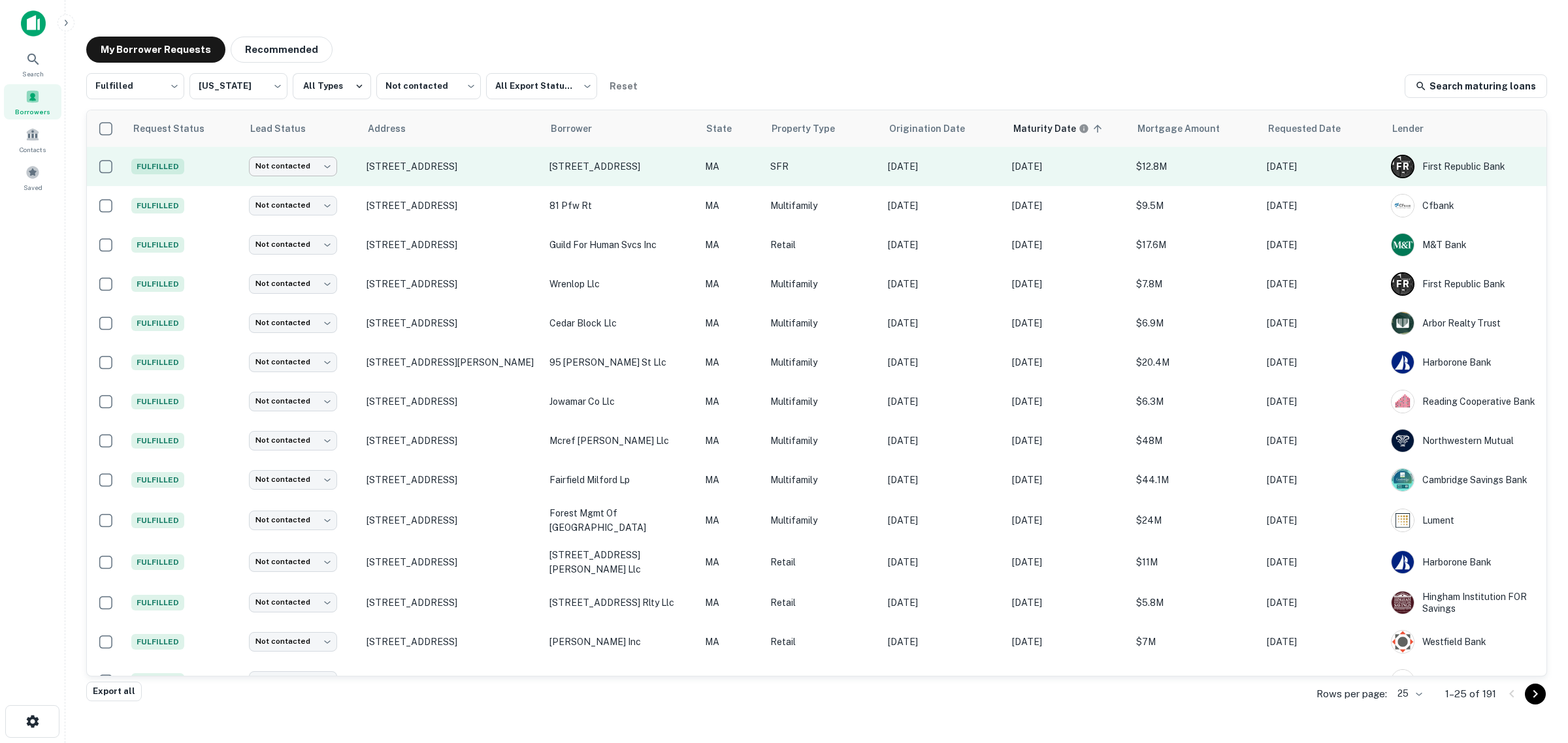
click at [323, 164] on body "Search Borrowers Contacts Saved My Borrower Requests Recommended Fulfilled ****…" at bounding box center [784, 372] width 1568 height 743
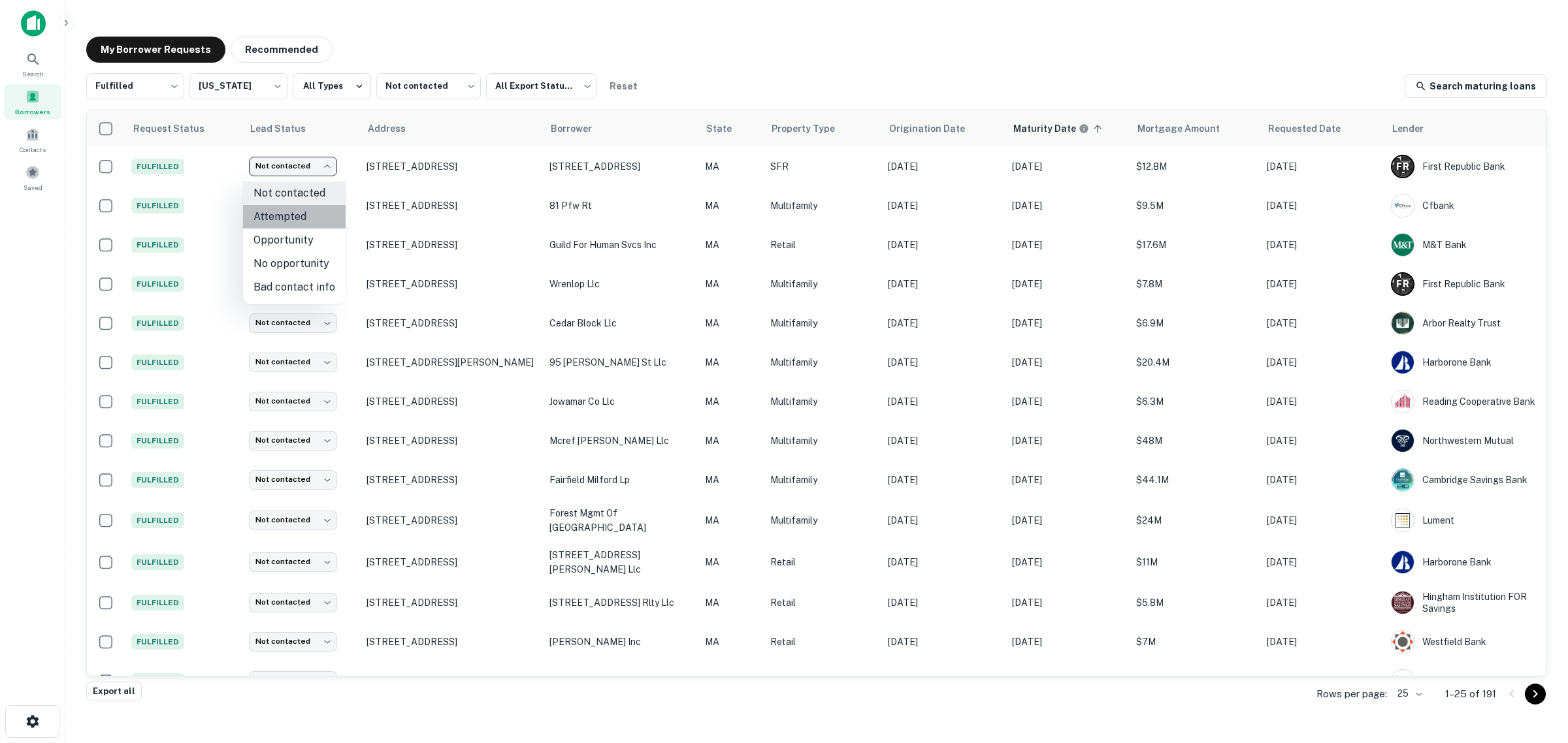
click at [298, 214] on li "Attempted" at bounding box center [294, 217] width 103 height 24
type input "*********"
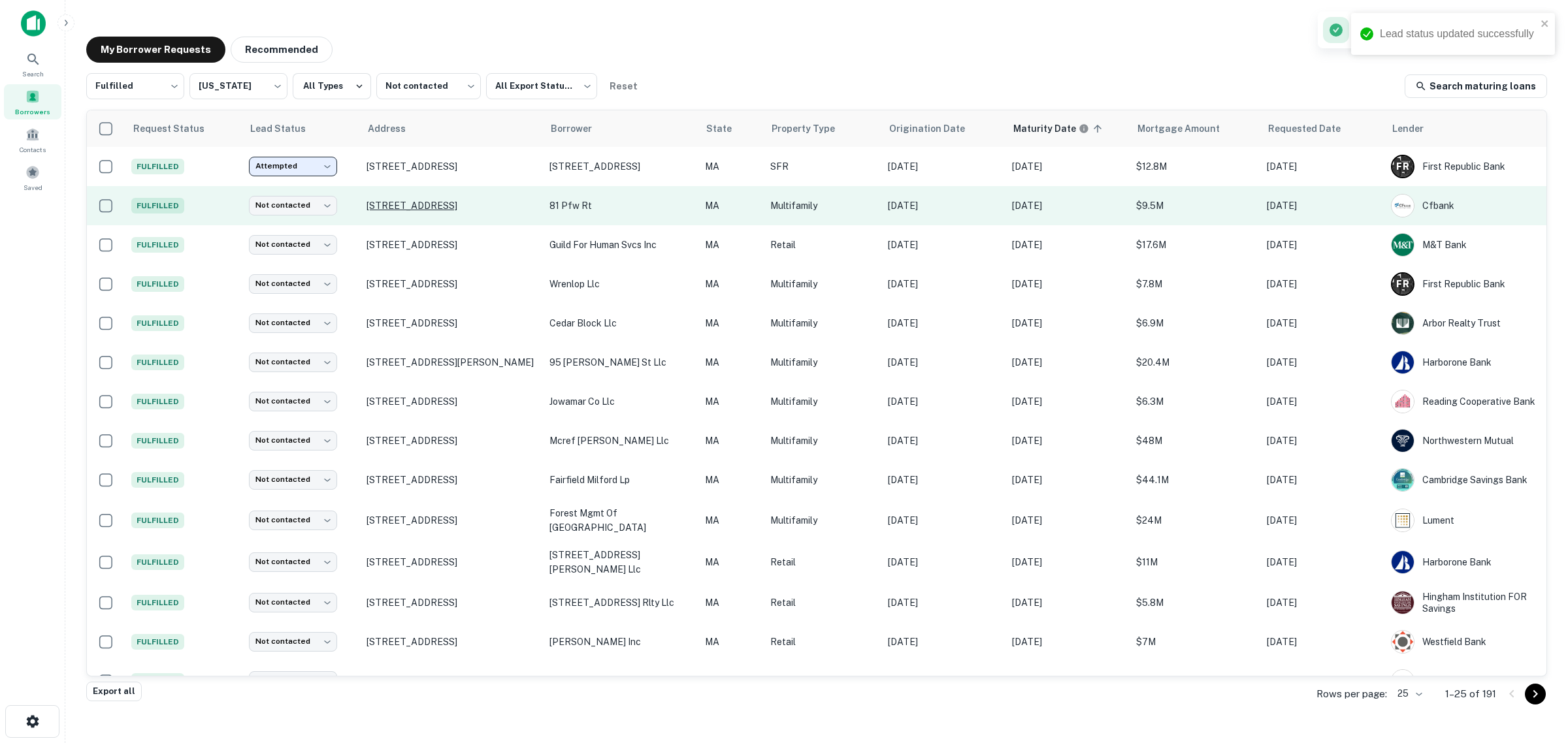
click at [392, 200] on p "[STREET_ADDRESS]" at bounding box center [451, 206] width 170 height 11
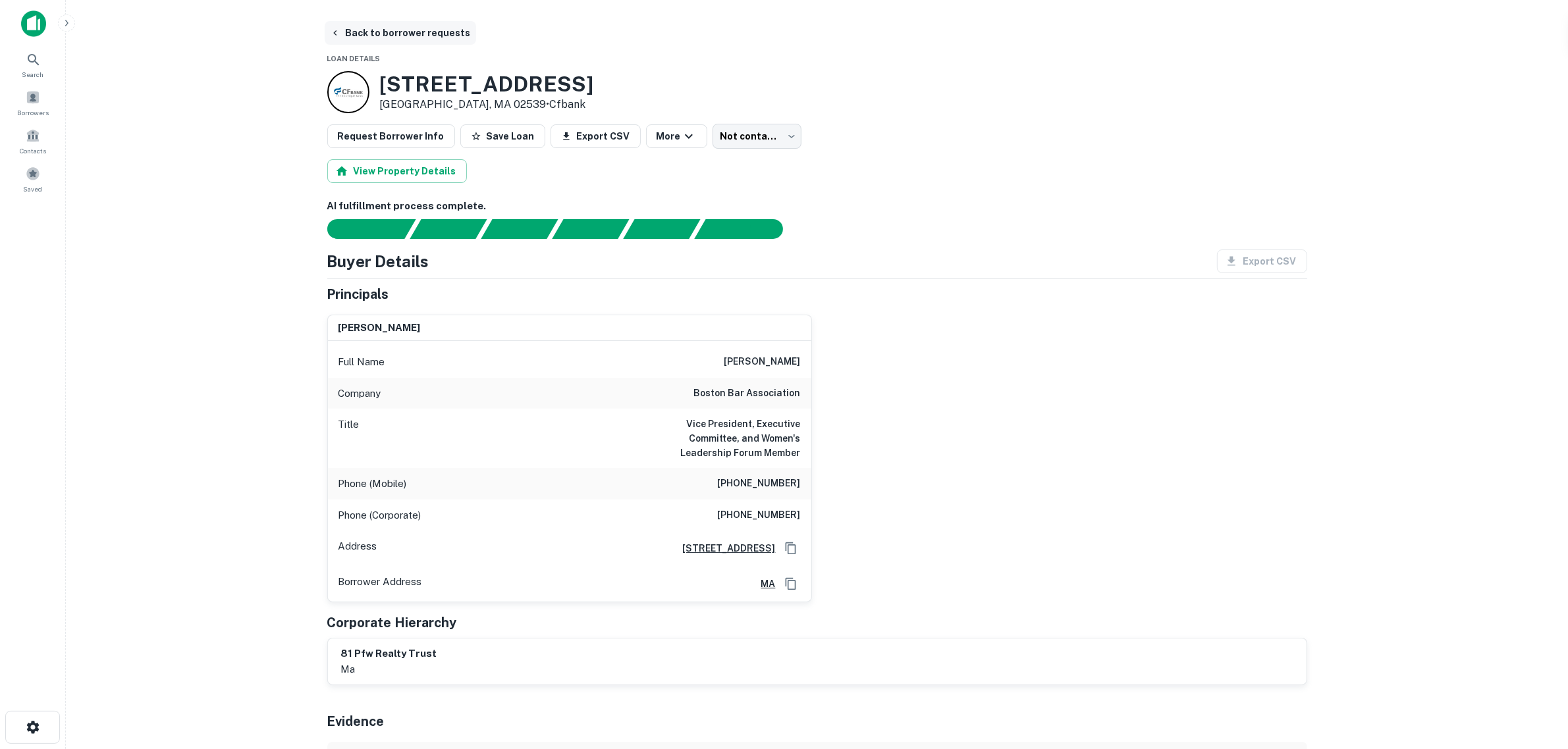
click at [359, 30] on button "Back to borrower requests" at bounding box center [400, 33] width 151 height 24
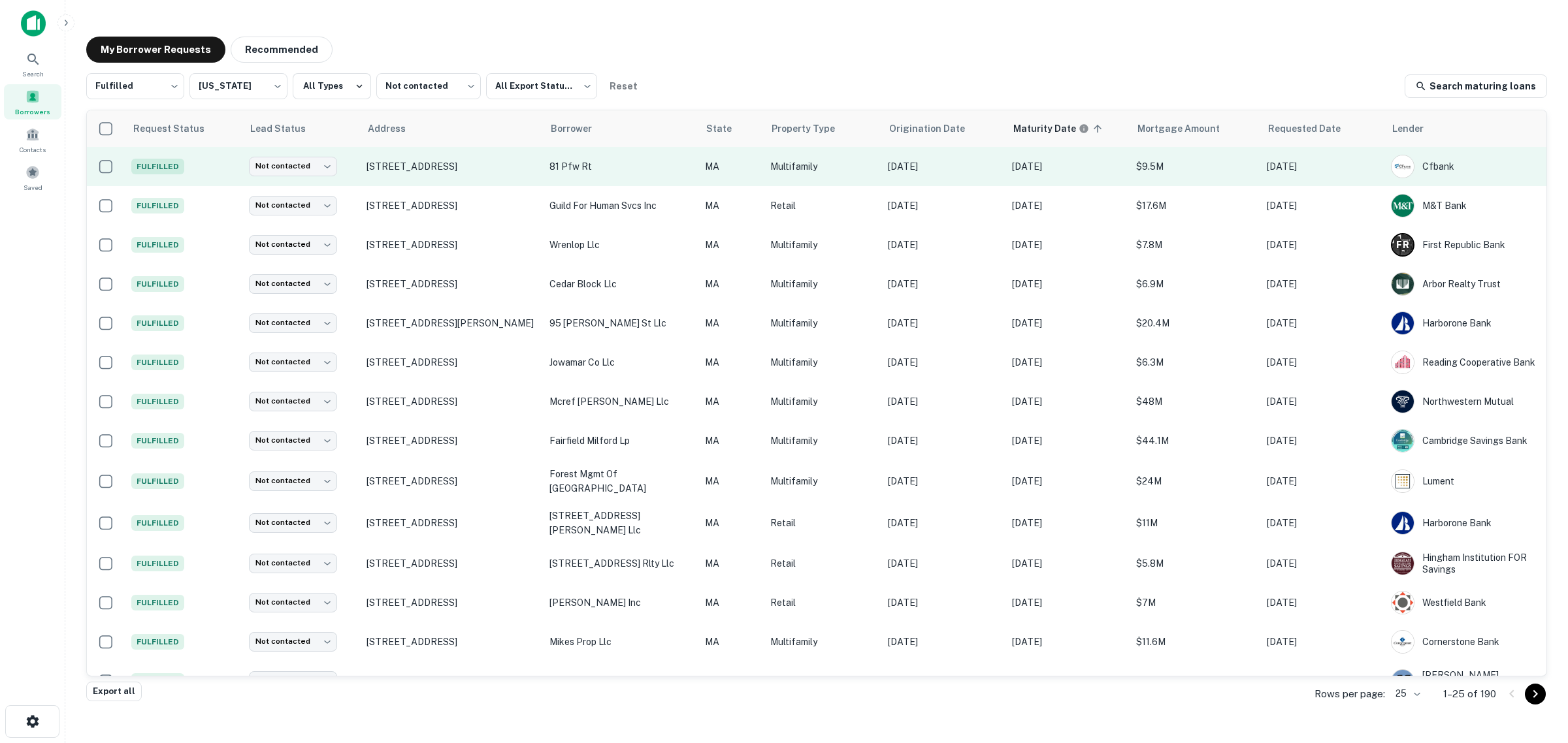
click at [296, 176] on td "Not contacted **** ​" at bounding box center [301, 166] width 118 height 39
click at [294, 162] on body "Search Borrowers Contacts Saved My Borrower Requests Recommended Fulfilled ****…" at bounding box center [784, 372] width 1568 height 743
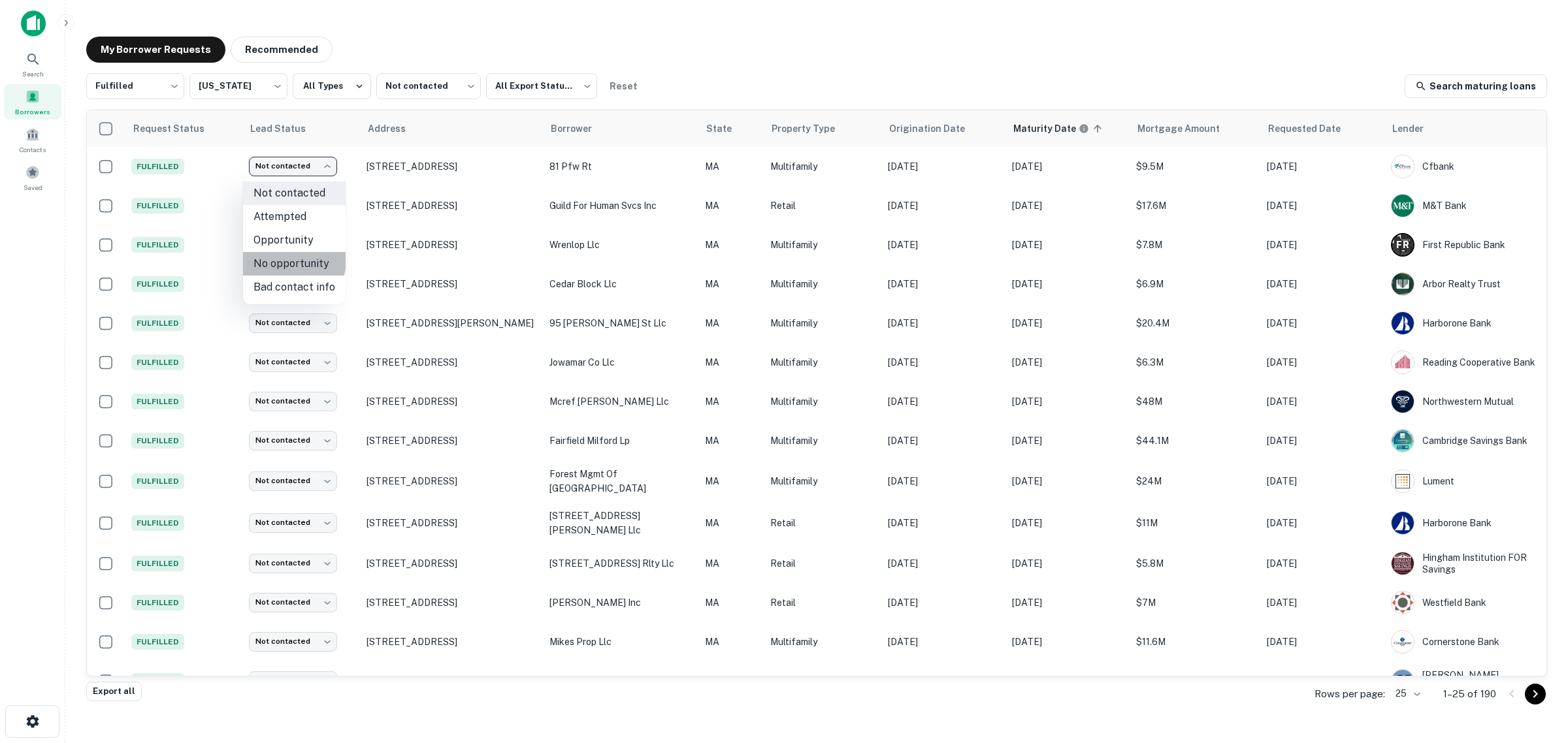
click at [291, 260] on li "No opportunity" at bounding box center [294, 264] width 103 height 24
type input "**********"
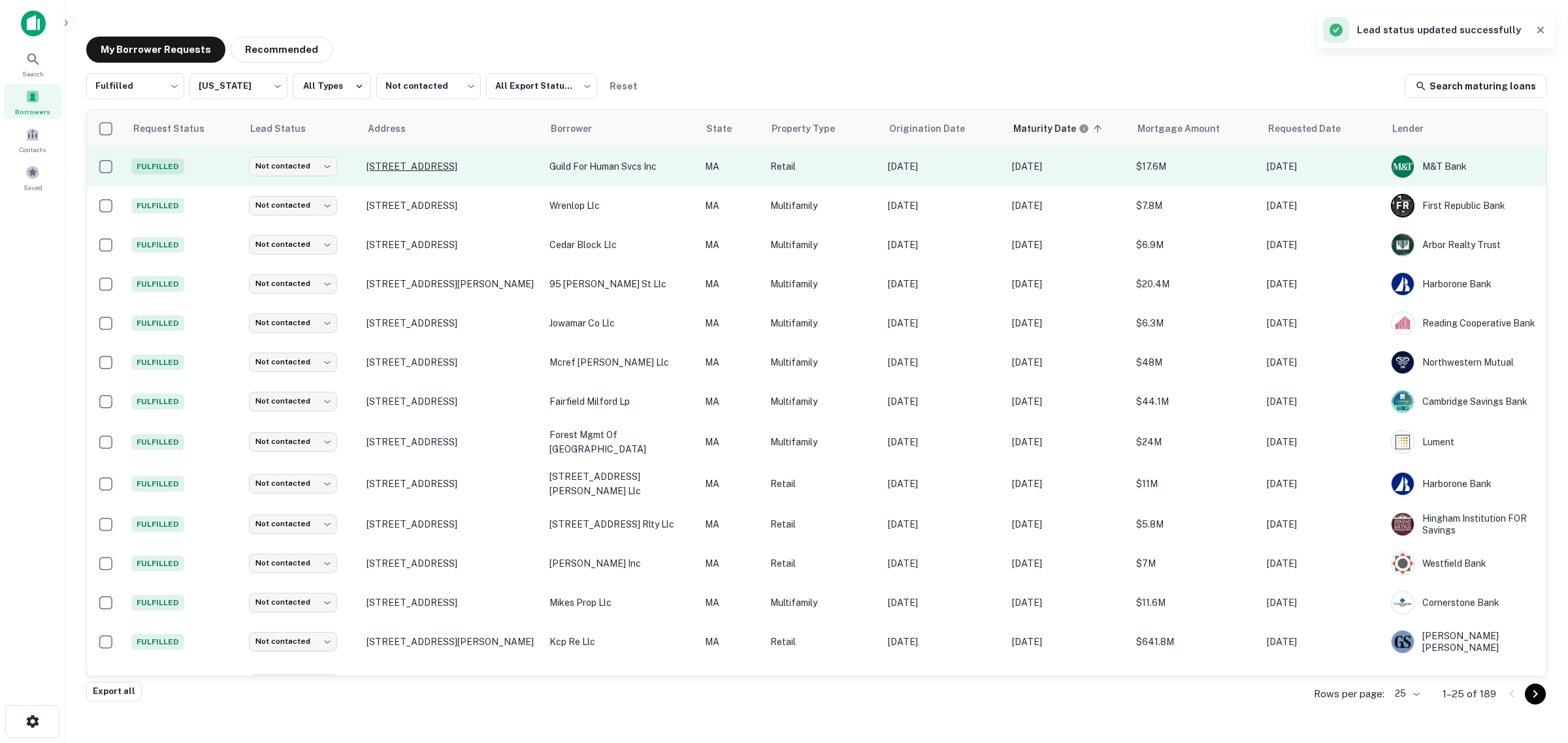
click at [397, 165] on p "[STREET_ADDRESS]" at bounding box center [451, 166] width 170 height 11
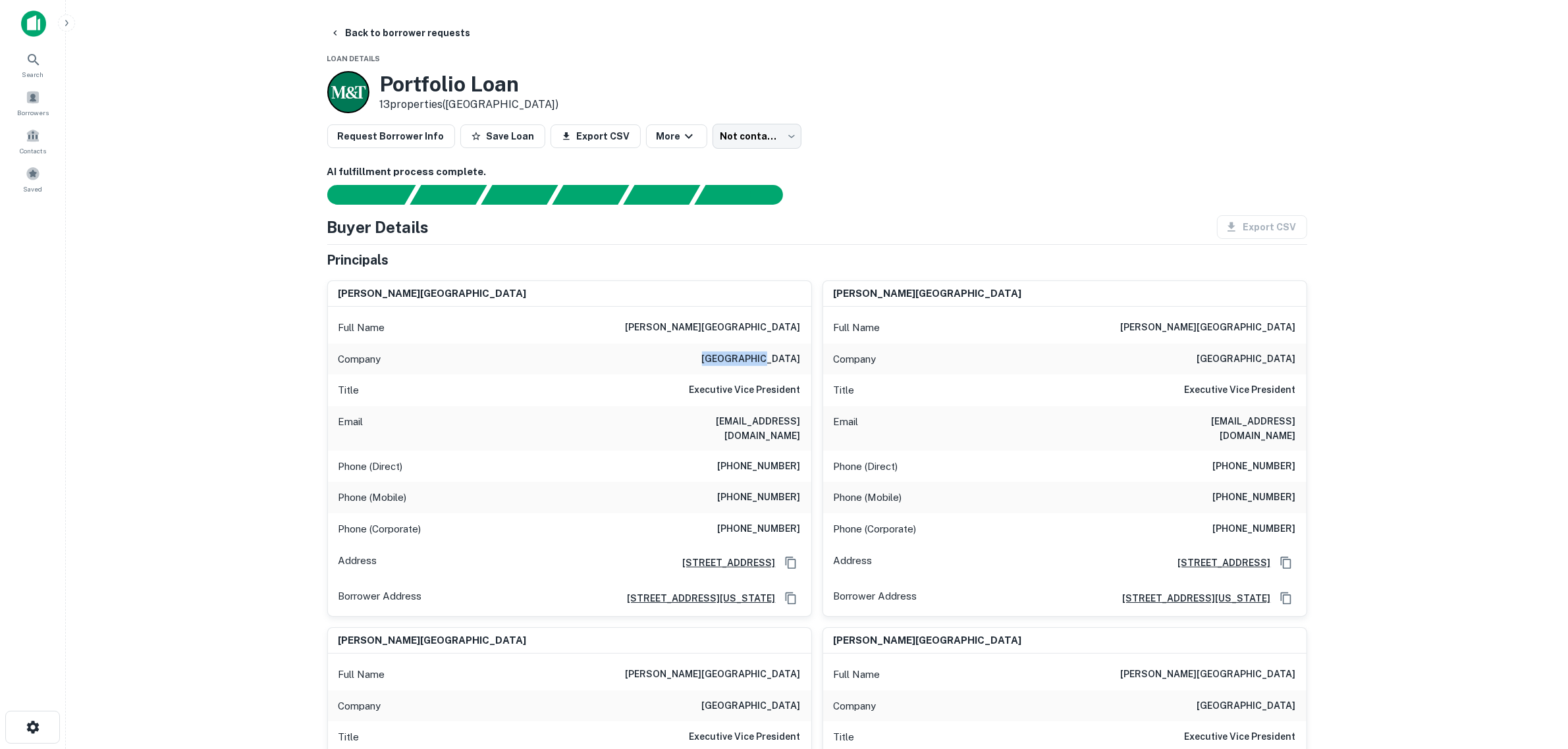
drag, startPoint x: 736, startPoint y: 365, endPoint x: 797, endPoint y: 366, distance: 61.0
click at [797, 366] on div "Company [GEOGRAPHIC_DATA]" at bounding box center [570, 359] width 484 height 32
drag, startPoint x: 740, startPoint y: 343, endPoint x: 736, endPoint y: 318, distance: 25.3
click at [739, 339] on div "Full Name [PERSON_NAME][GEOGRAPHIC_DATA]" at bounding box center [570, 328] width 484 height 32
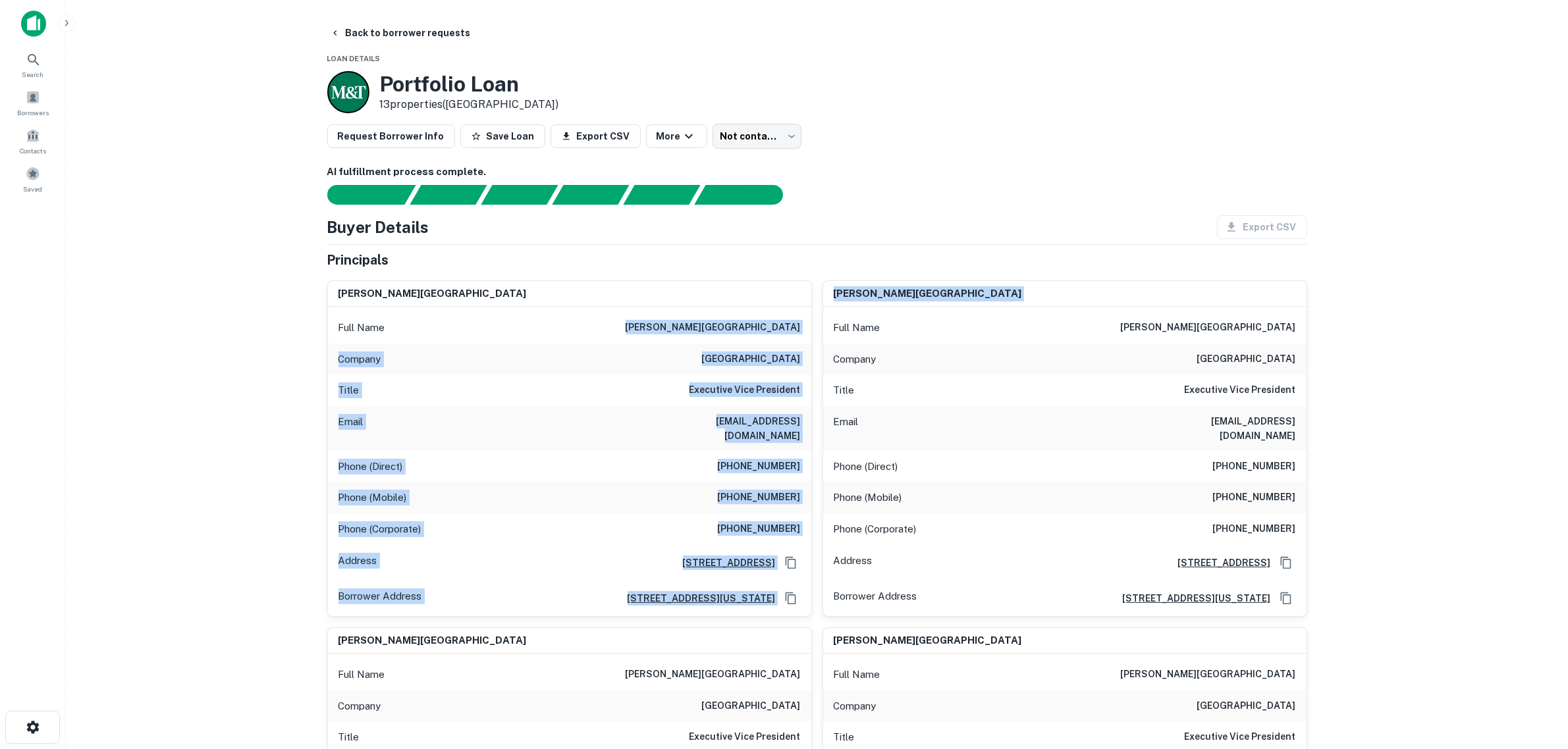
drag, startPoint x: 721, startPoint y: 317, endPoint x: 816, endPoint y: 327, distance: 95.5
click at [779, 331] on h6 "[PERSON_NAME][GEOGRAPHIC_DATA]" at bounding box center [713, 328] width 175 height 16
click at [724, 322] on div "Full Name [PERSON_NAME][GEOGRAPHIC_DATA]" at bounding box center [570, 328] width 484 height 32
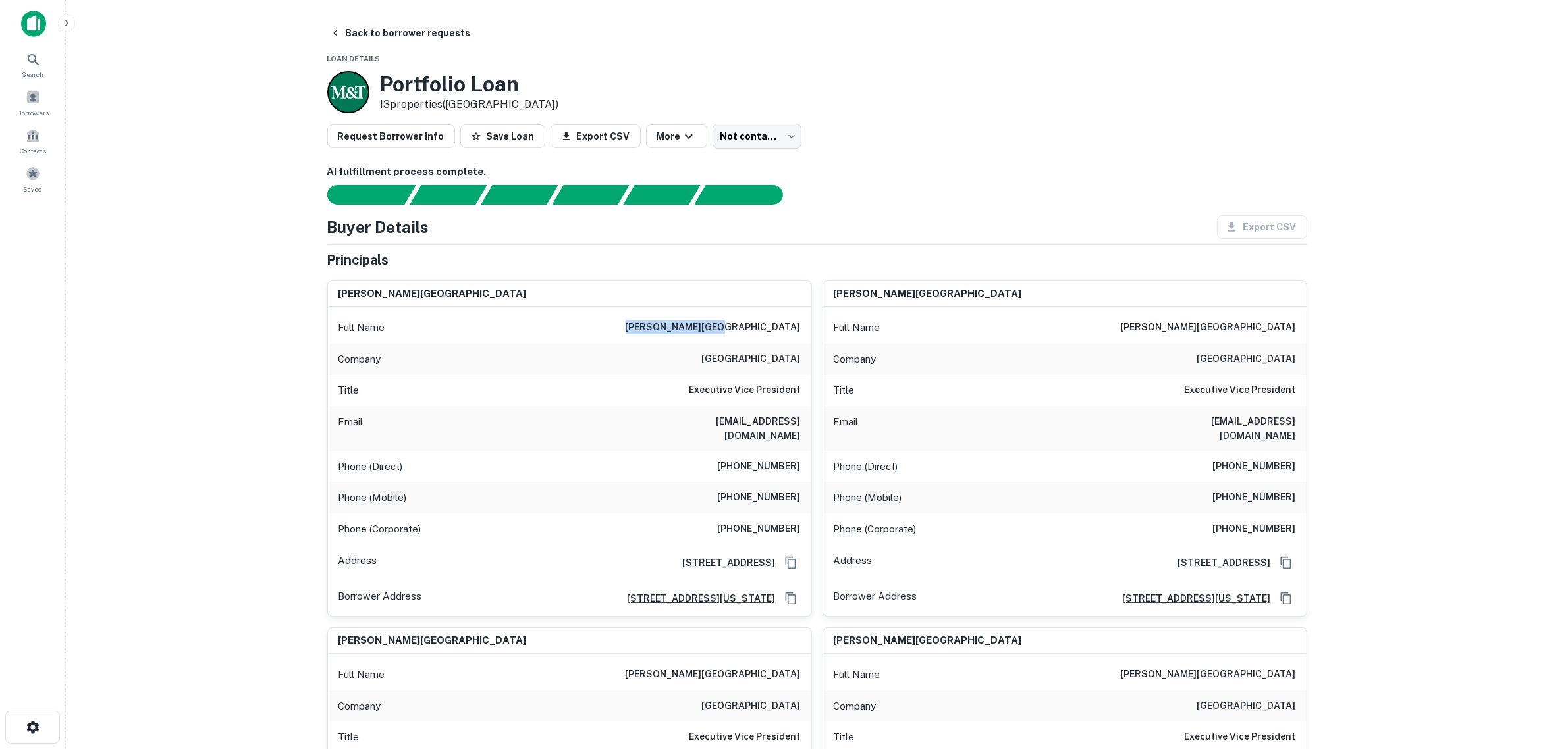
drag, startPoint x: 729, startPoint y: 327, endPoint x: 804, endPoint y: 329, distance: 75.0
click at [804, 329] on div "Full Name [PERSON_NAME][GEOGRAPHIC_DATA]" at bounding box center [570, 328] width 484 height 32
copy h6 "[PERSON_NAME][GEOGRAPHIC_DATA]"
drag, startPoint x: 727, startPoint y: 351, endPoint x: 805, endPoint y: 361, distance: 78.6
click at [805, 361] on div "Company [GEOGRAPHIC_DATA]" at bounding box center [570, 359] width 484 height 32
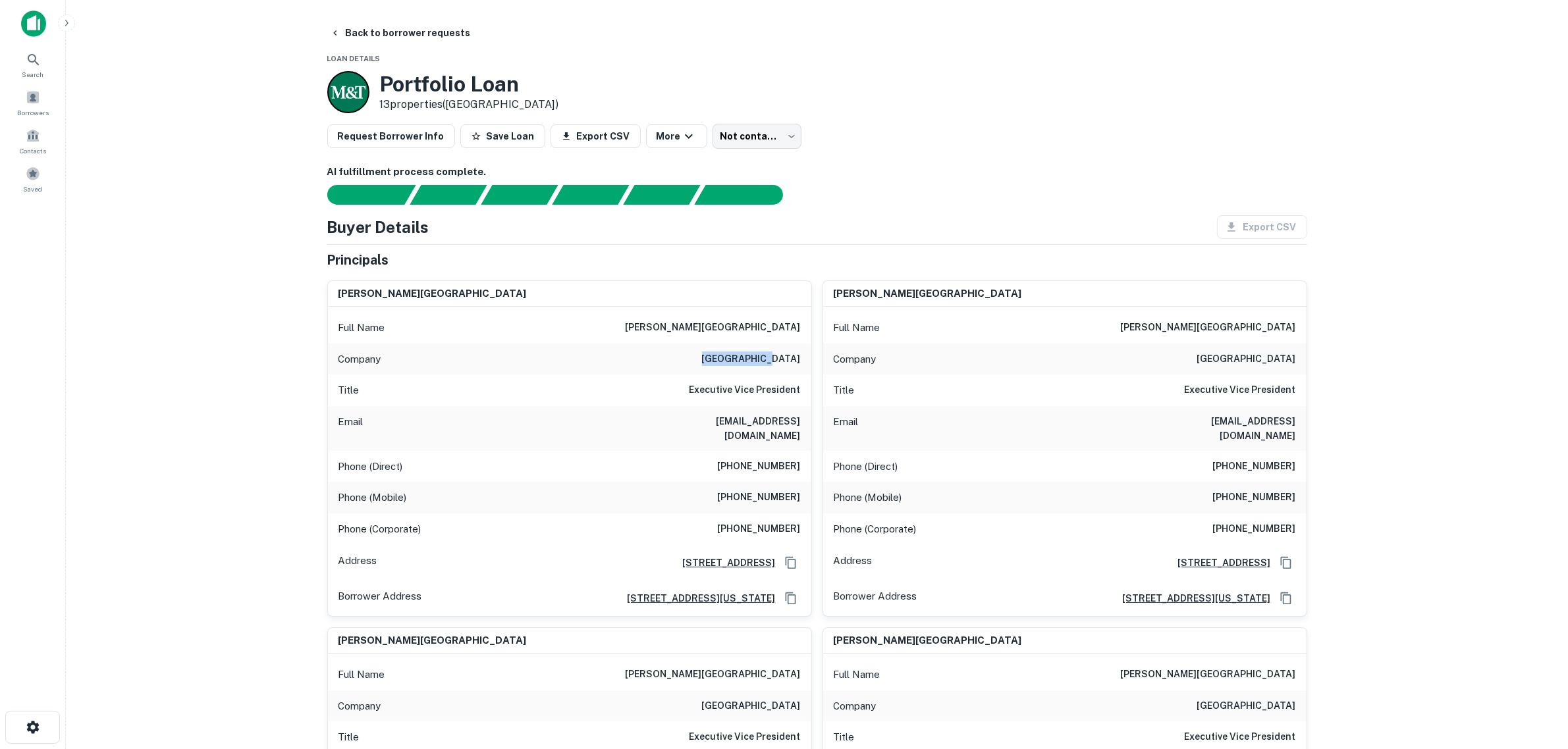
copy h6 "[GEOGRAPHIC_DATA]"
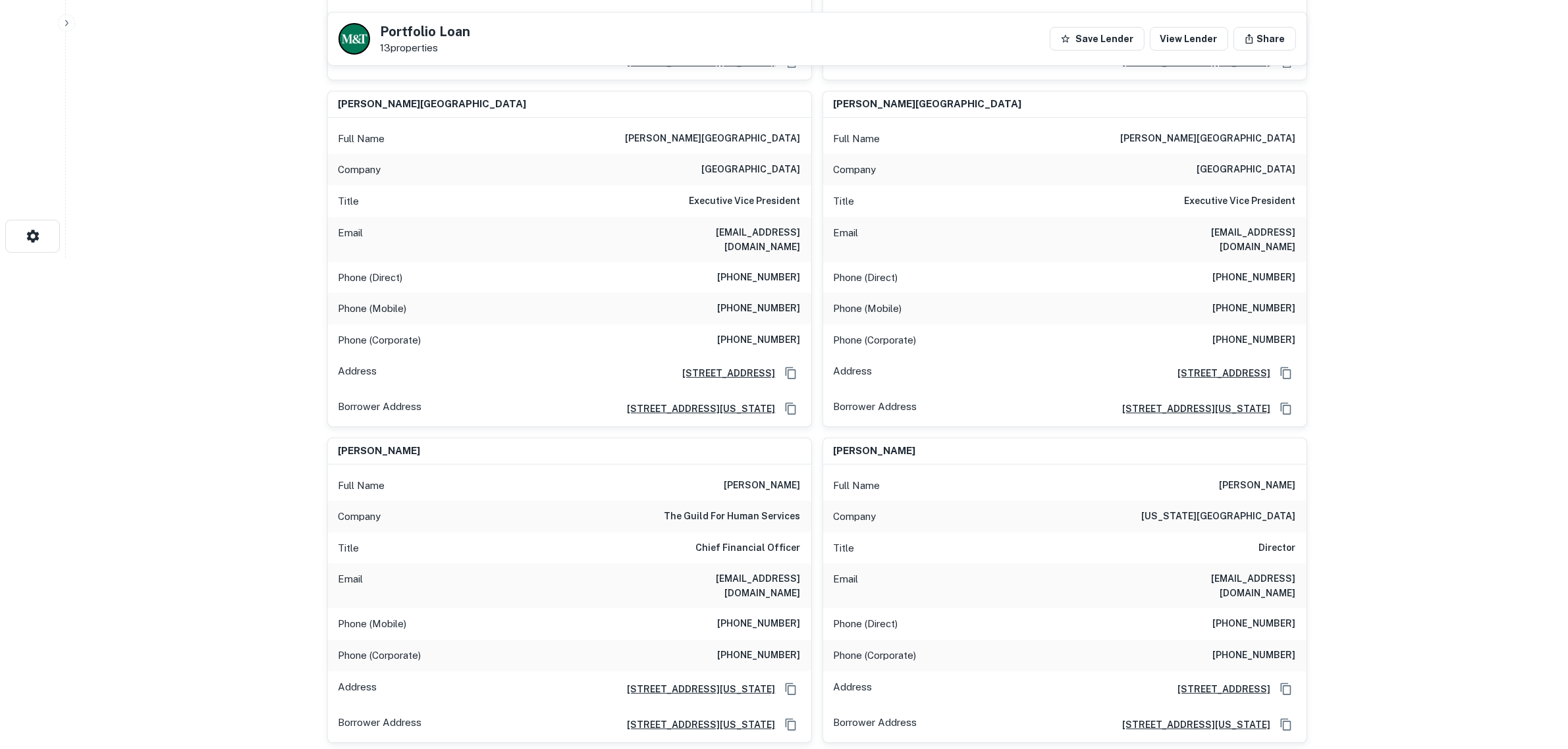
scroll to position [494, 0]
drag, startPoint x: 676, startPoint y: 218, endPoint x: 801, endPoint y: 213, distance: 125.1
click at [801, 215] on div "Email [EMAIL_ADDRESS][DOMAIN_NAME]" at bounding box center [570, 237] width 484 height 45
copy h6 "[EMAIL_ADDRESS][DOMAIN_NAME]"
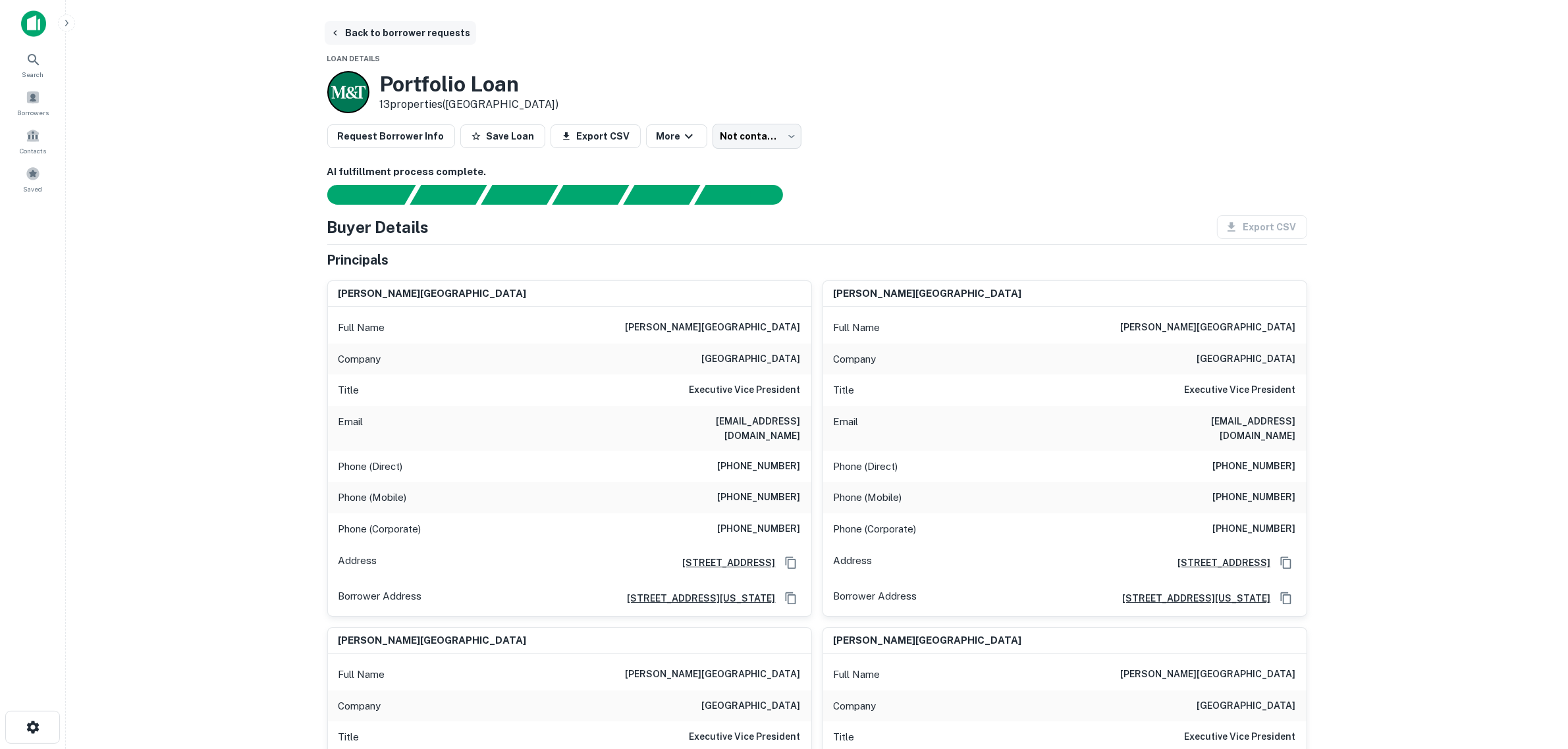
click at [369, 33] on button "Back to borrower requests" at bounding box center [400, 33] width 151 height 24
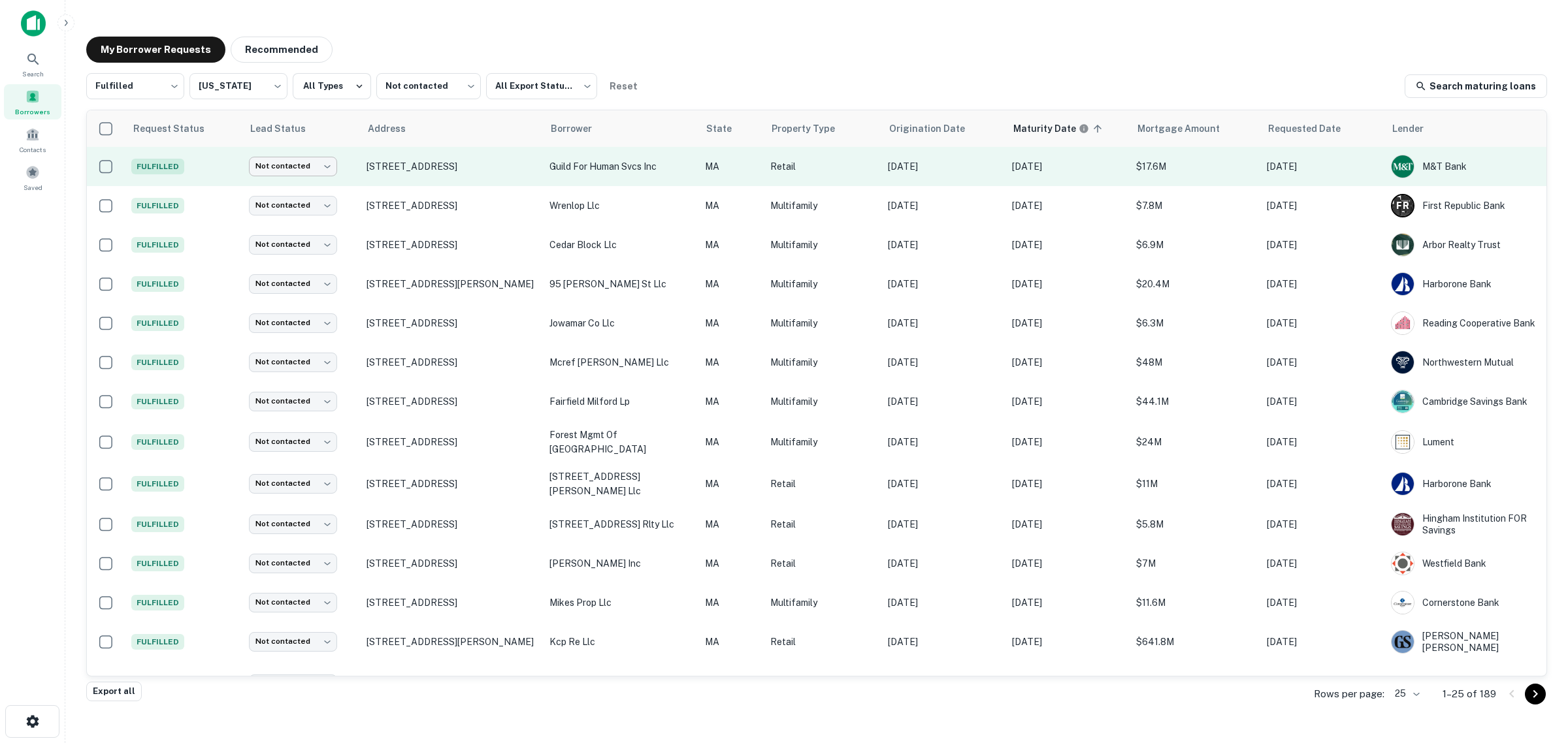
click at [322, 165] on body "Search Borrowers Contacts Saved My Borrower Requests Recommended Fulfilled ****…" at bounding box center [784, 372] width 1568 height 743
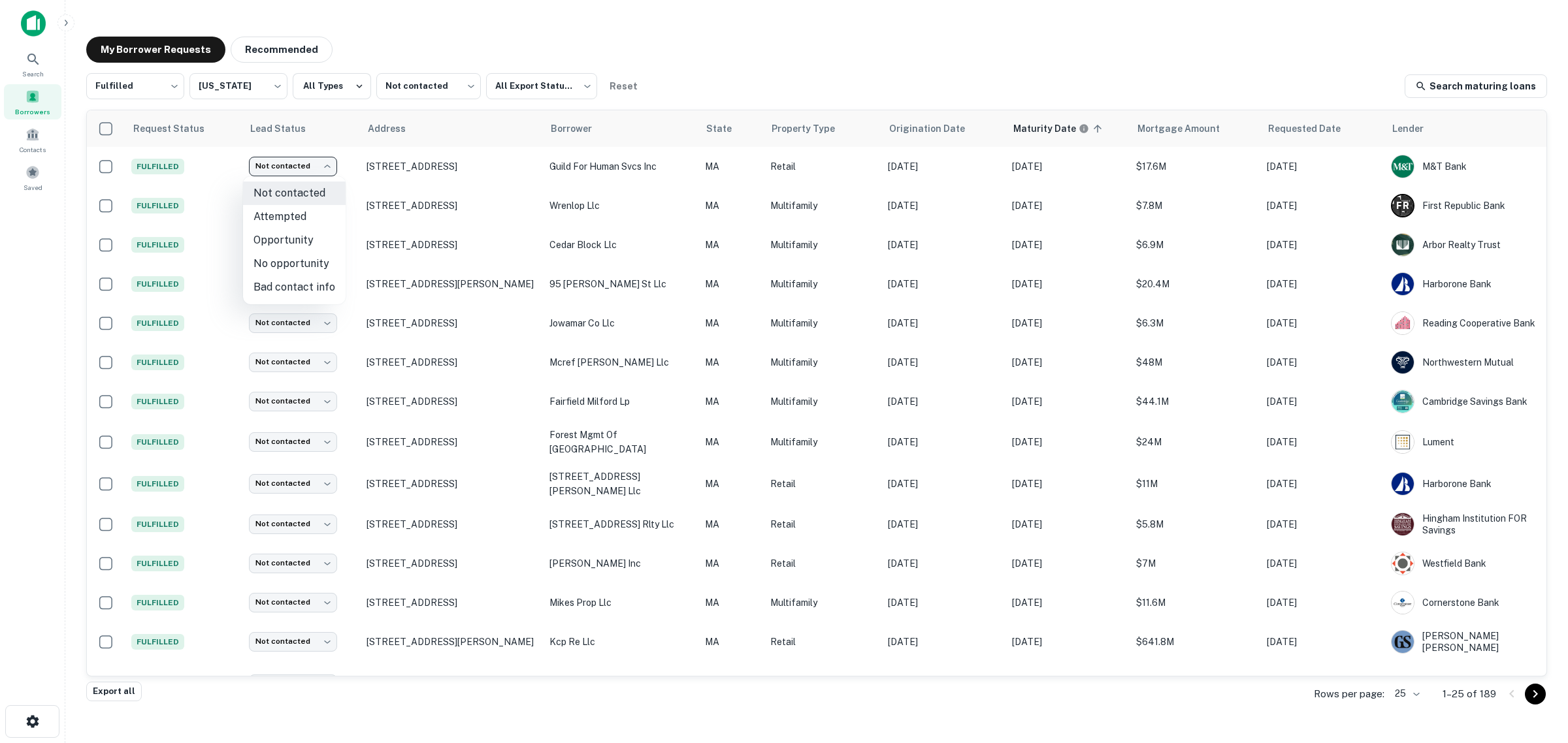
click at [289, 217] on li "Attempted" at bounding box center [294, 217] width 103 height 24
type input "*********"
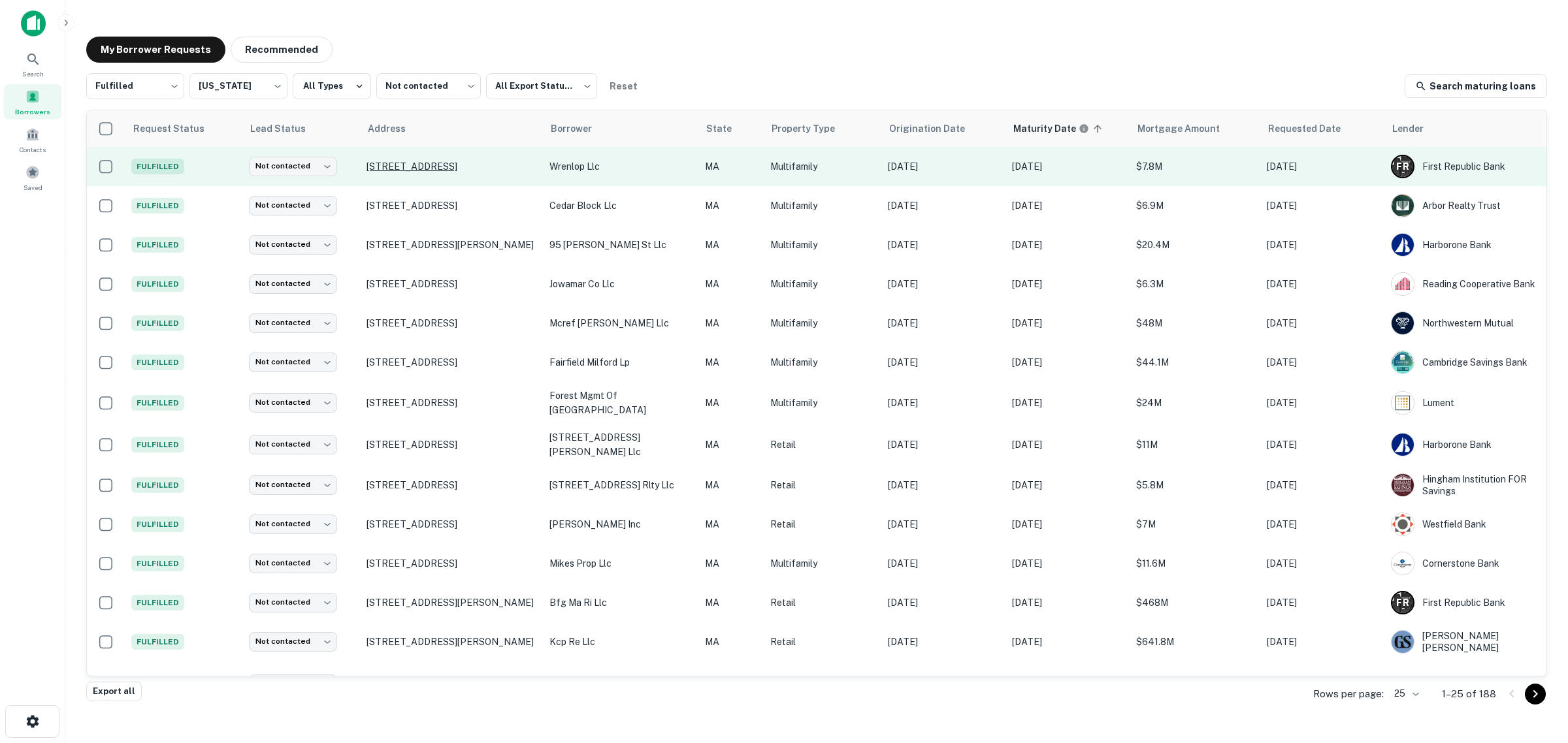
click at [413, 166] on p "[STREET_ADDRESS]" at bounding box center [451, 166] width 170 height 11
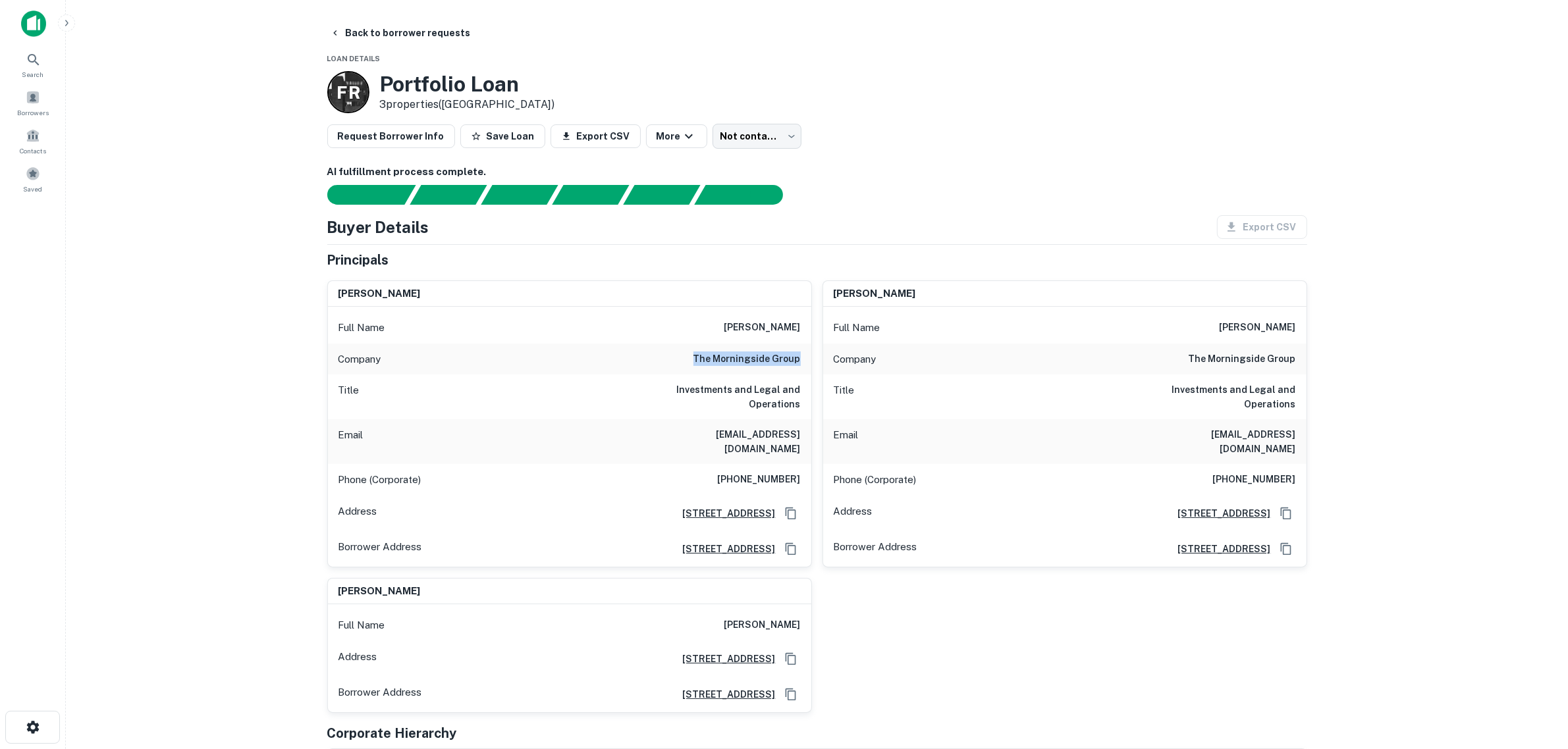
drag, startPoint x: 768, startPoint y: 366, endPoint x: 797, endPoint y: 364, distance: 29.1
click at [797, 364] on div "Company the morningside group" at bounding box center [570, 359] width 484 height 32
copy h6 "the morningside group"
click at [179, 359] on main "Back to borrower requests Loan Details F R Portfolio Loan 3 properties ([GEOGRA…" at bounding box center [817, 374] width 1502 height 749
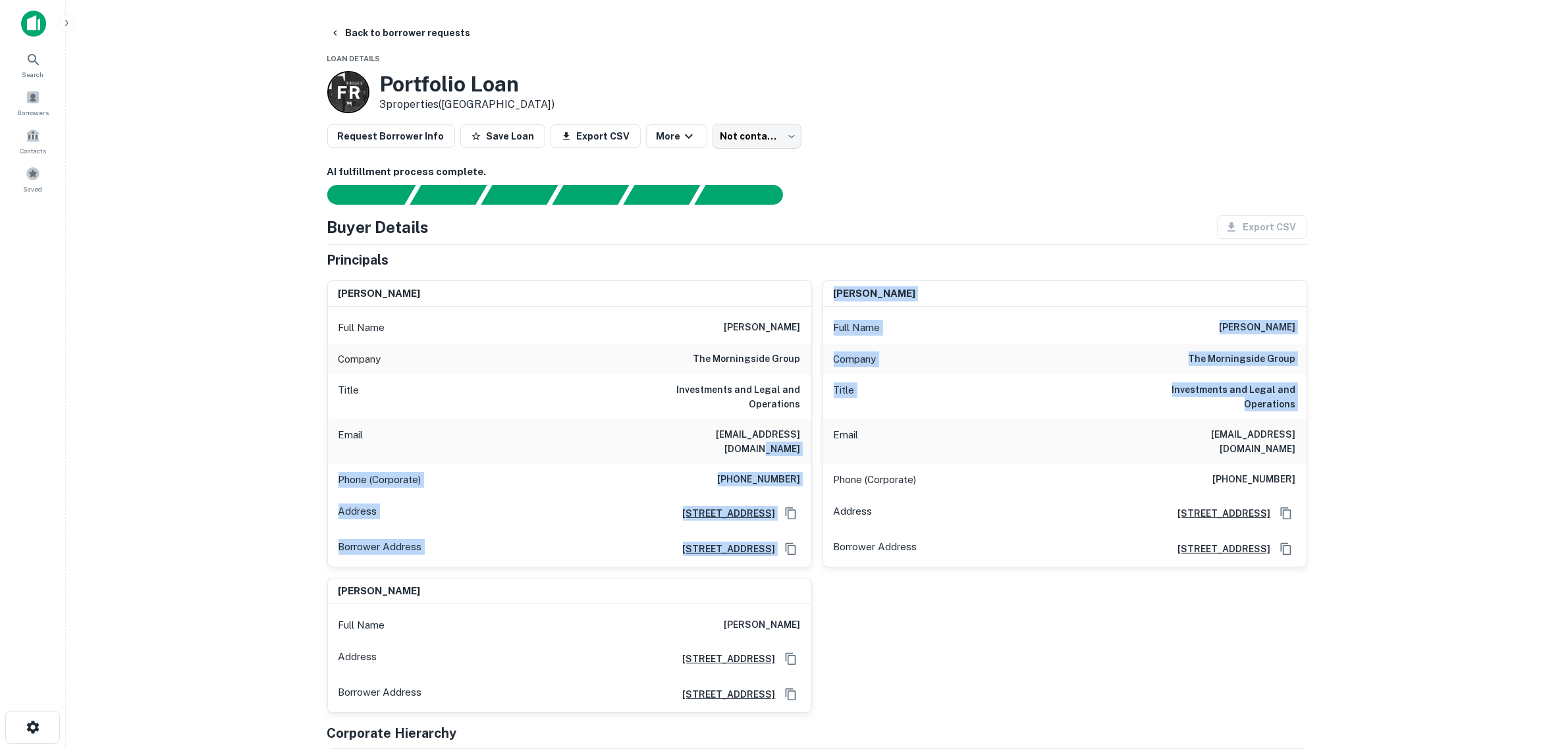
drag, startPoint x: 815, startPoint y: 435, endPoint x: 805, endPoint y: 437, distance: 10.2
click at [805, 437] on div "[PERSON_NAME] Full Name [PERSON_NAME] Company the morningside group Title Inves…" at bounding box center [812, 491] width 990 height 443
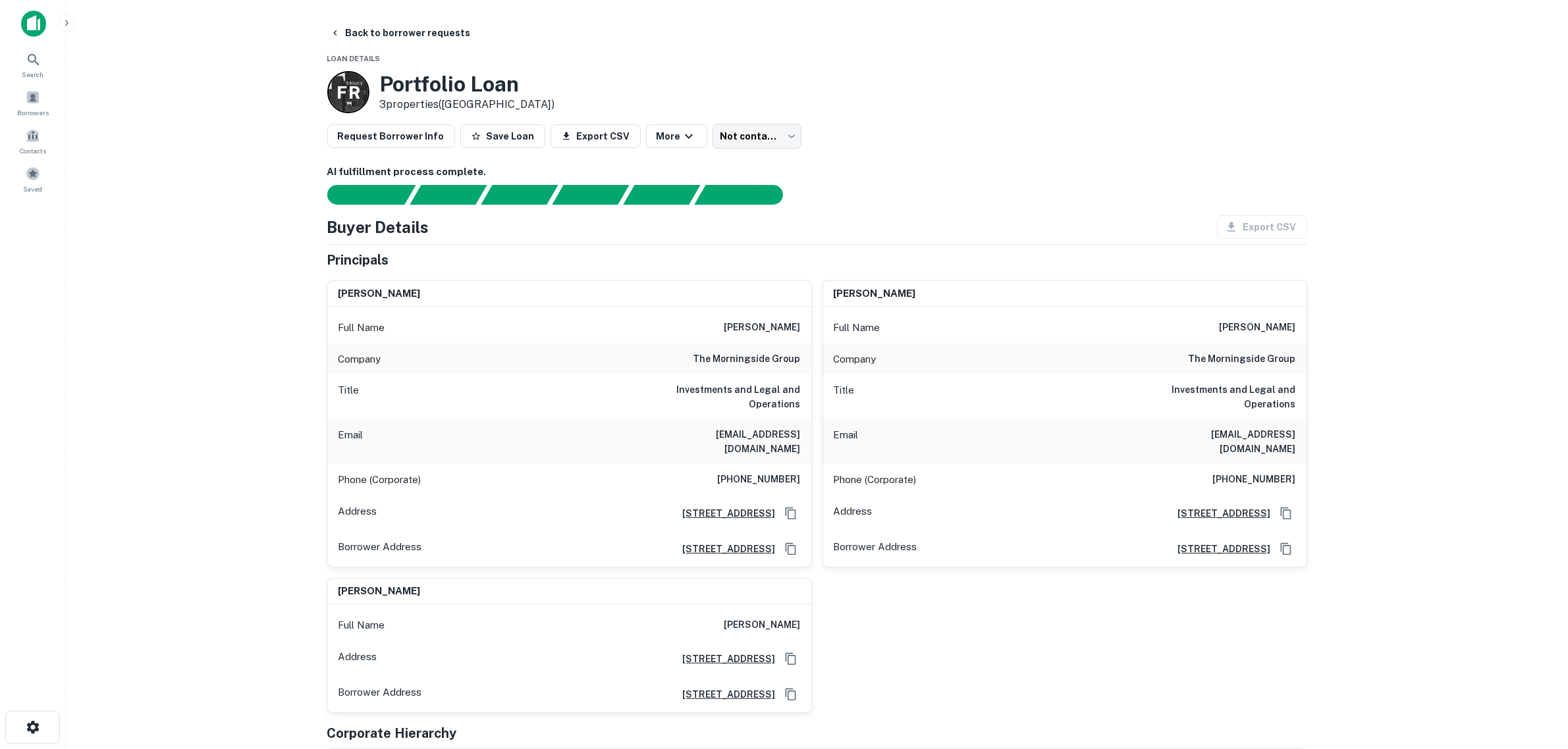
click at [1561, 452] on main "Back to borrower requests Loan Details F R Portfolio Loan 3 properties ([GEOGRA…" at bounding box center [817, 374] width 1502 height 749
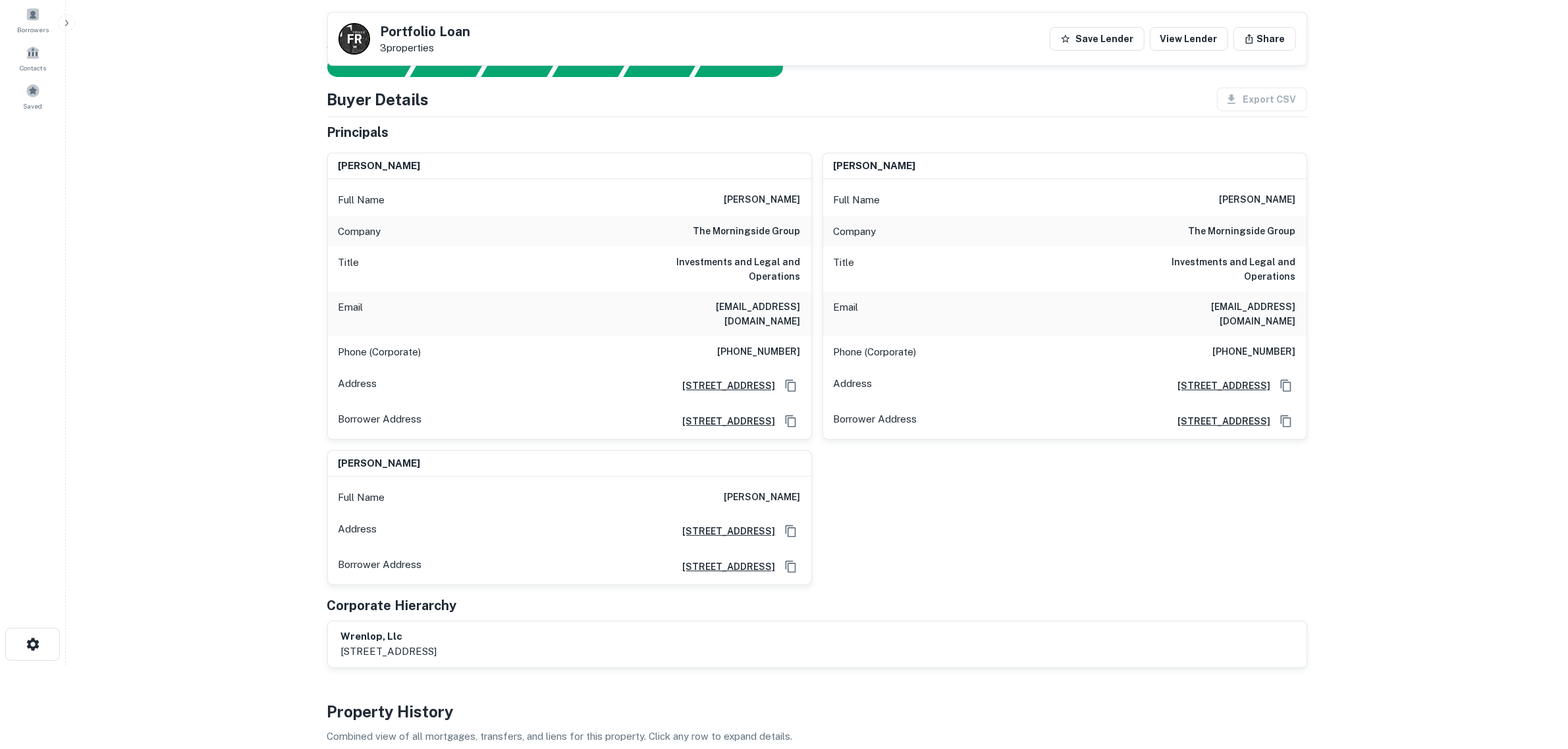
scroll to position [82, 0]
drag, startPoint x: 682, startPoint y: 308, endPoint x: 801, endPoint y: 307, distance: 119.0
click at [801, 307] on div "Email [EMAIL_ADDRESS][DOMAIN_NAME]" at bounding box center [570, 314] width 484 height 45
copy h6 "[EMAIL_ADDRESS][DOMAIN_NAME]"
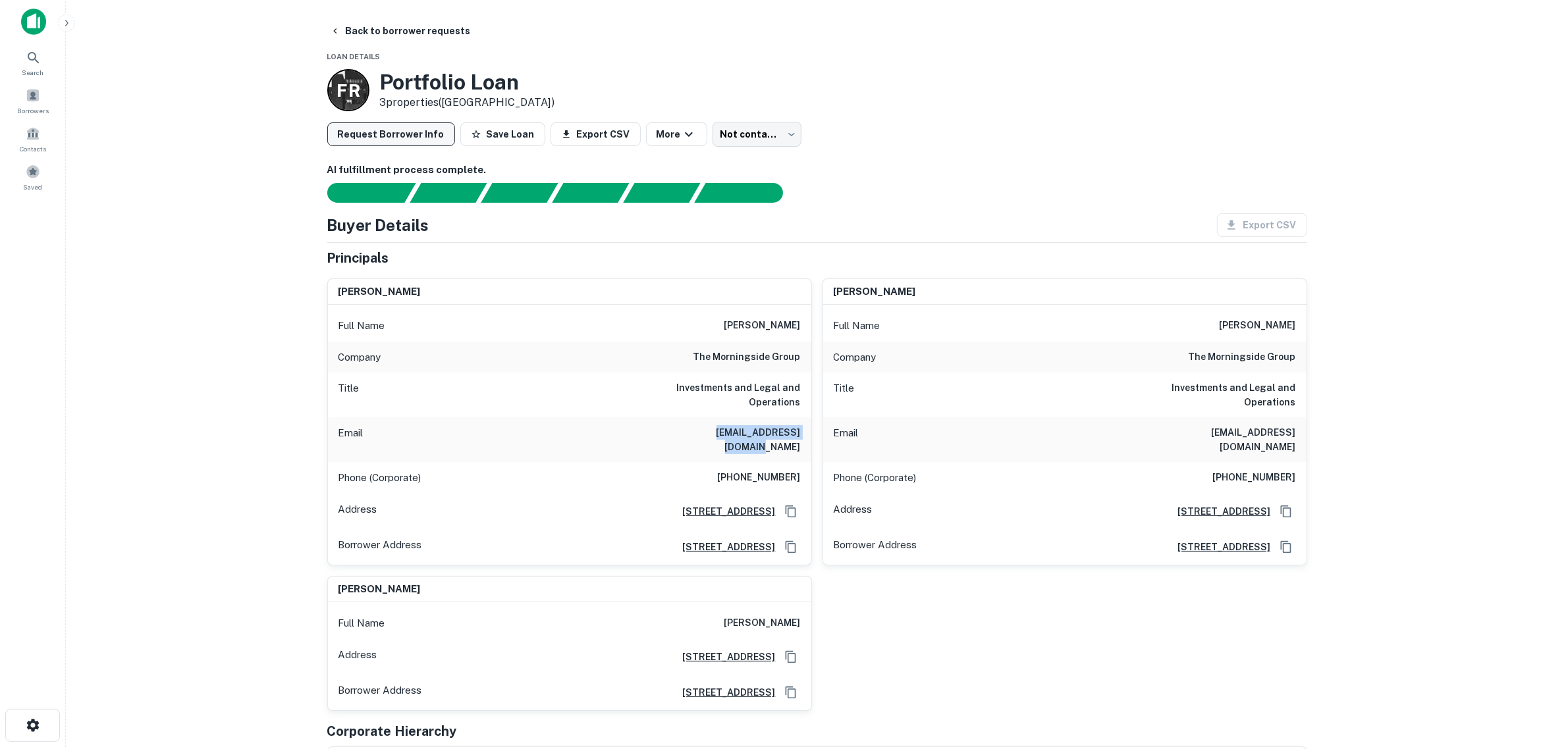
scroll to position [0, 0]
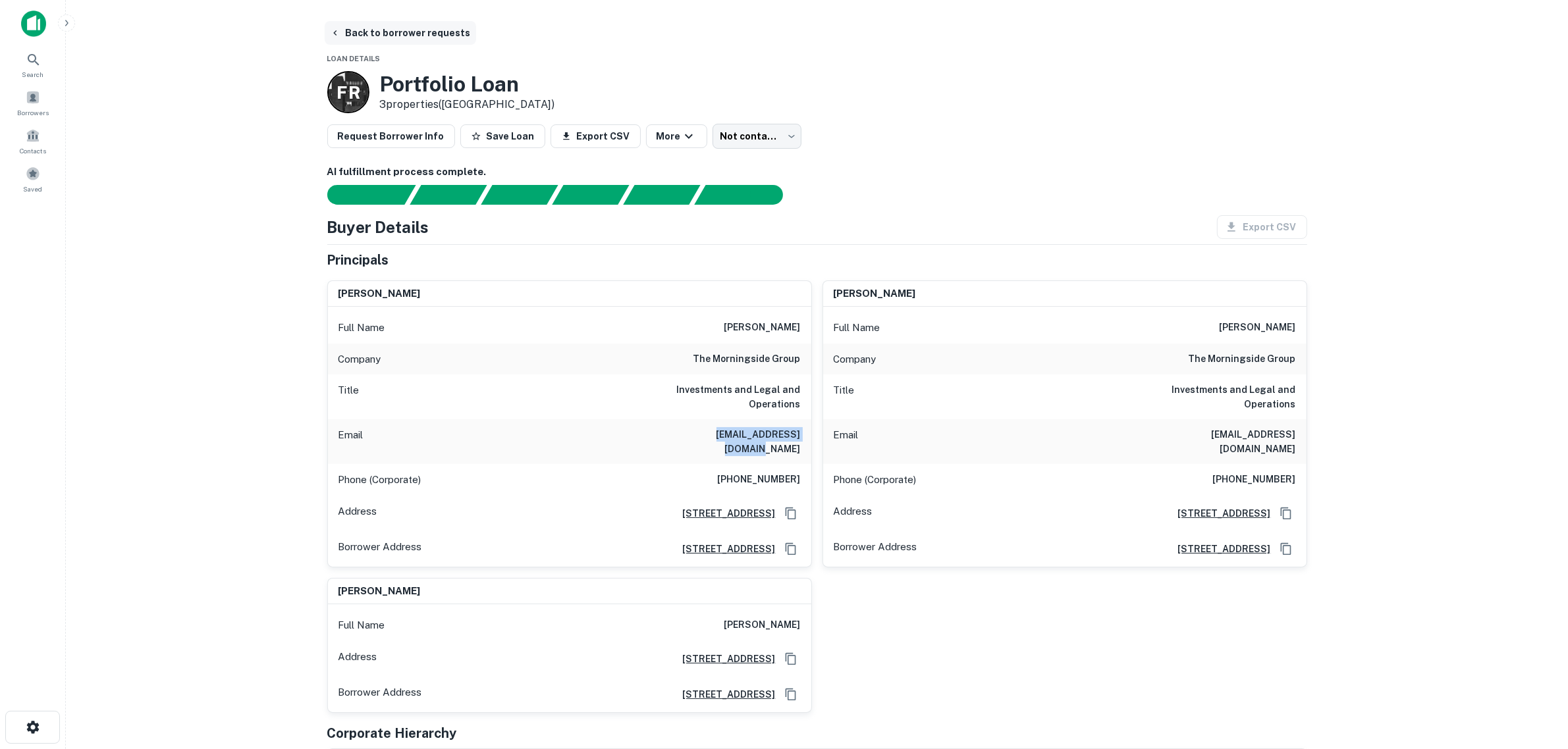
click at [389, 31] on button "Back to borrower requests" at bounding box center [400, 33] width 151 height 24
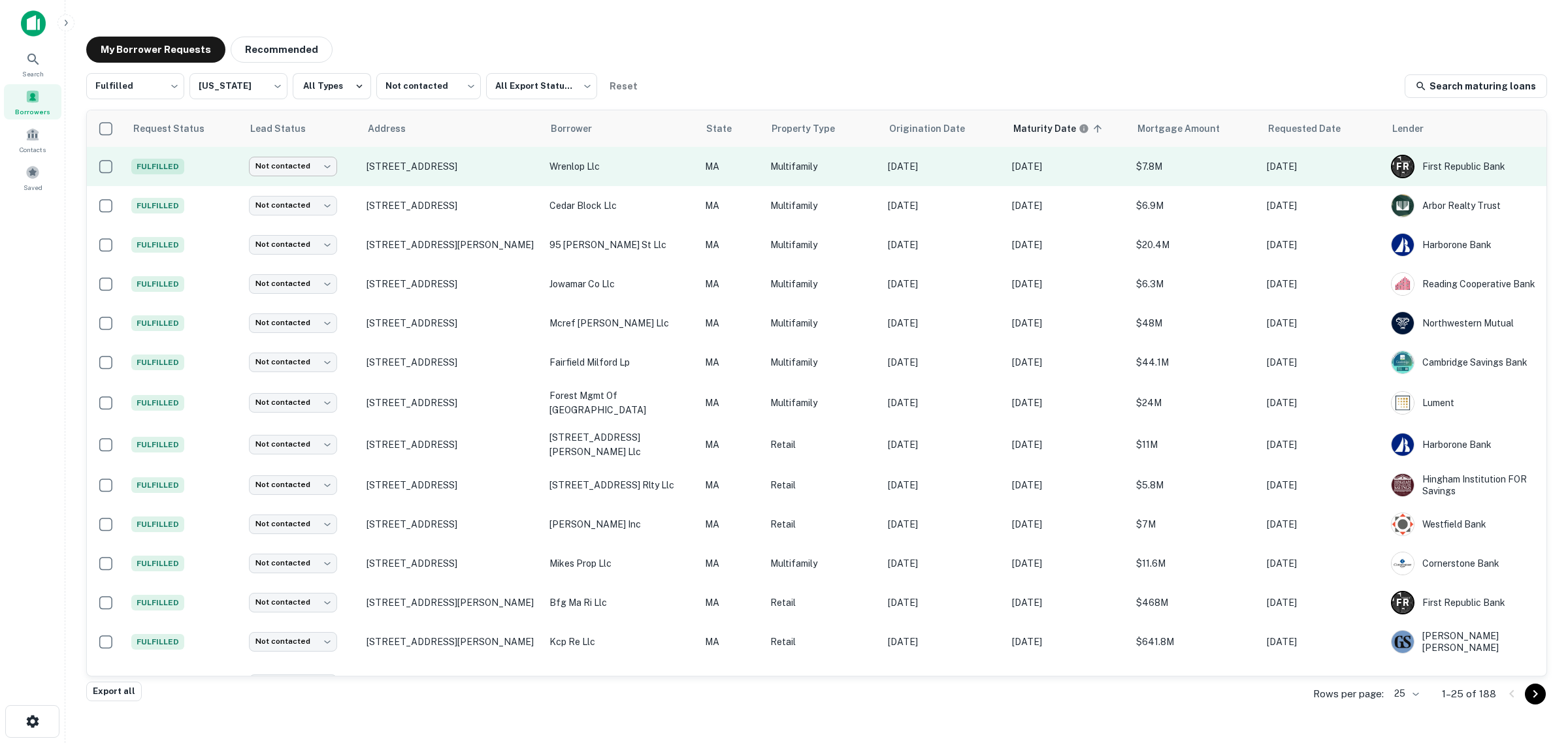
click at [292, 166] on body "Search Borrowers Contacts Saved My Borrower Requests Recommended Fulfilled ****…" at bounding box center [784, 372] width 1568 height 743
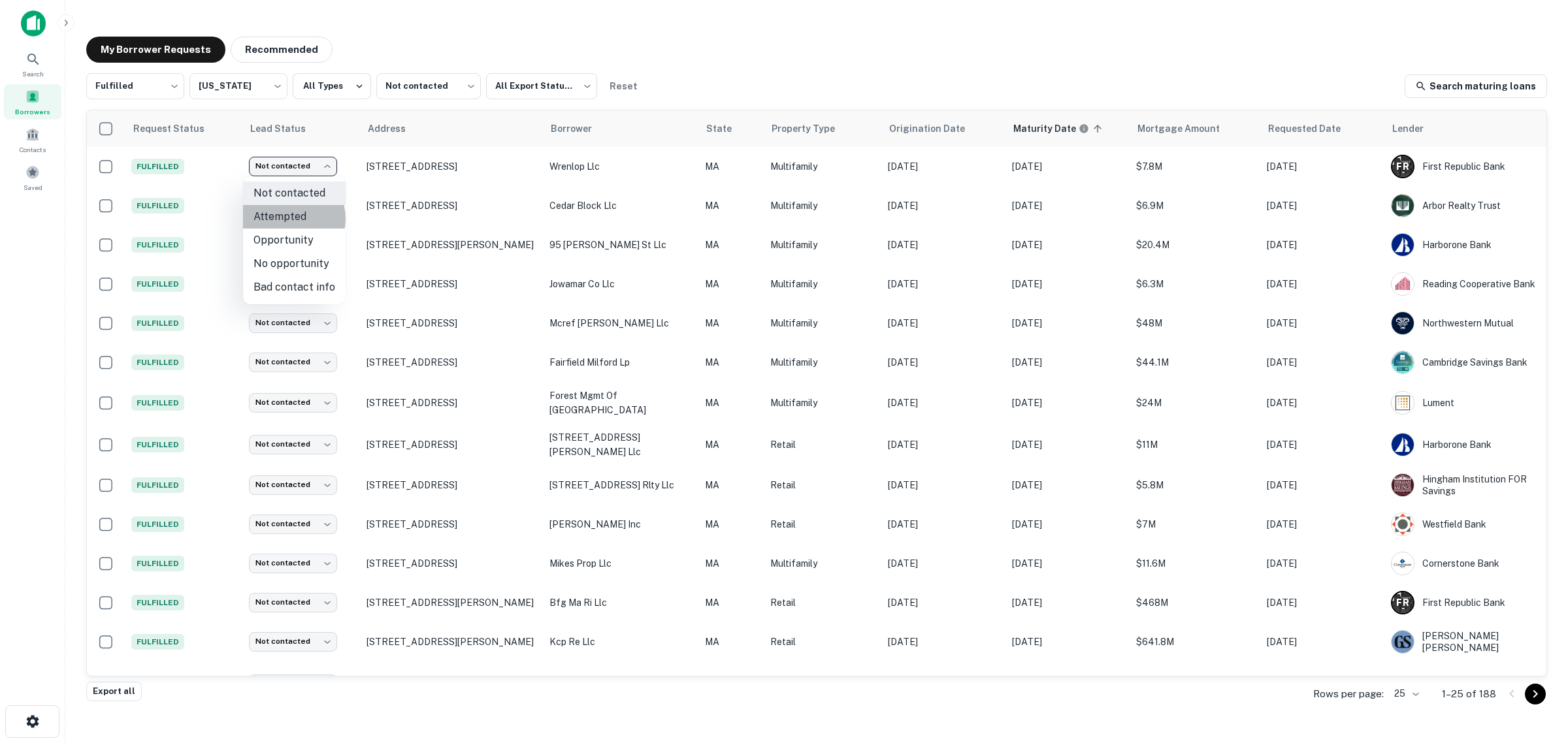
click at [288, 219] on li "Attempted" at bounding box center [294, 217] width 103 height 24
type input "*********"
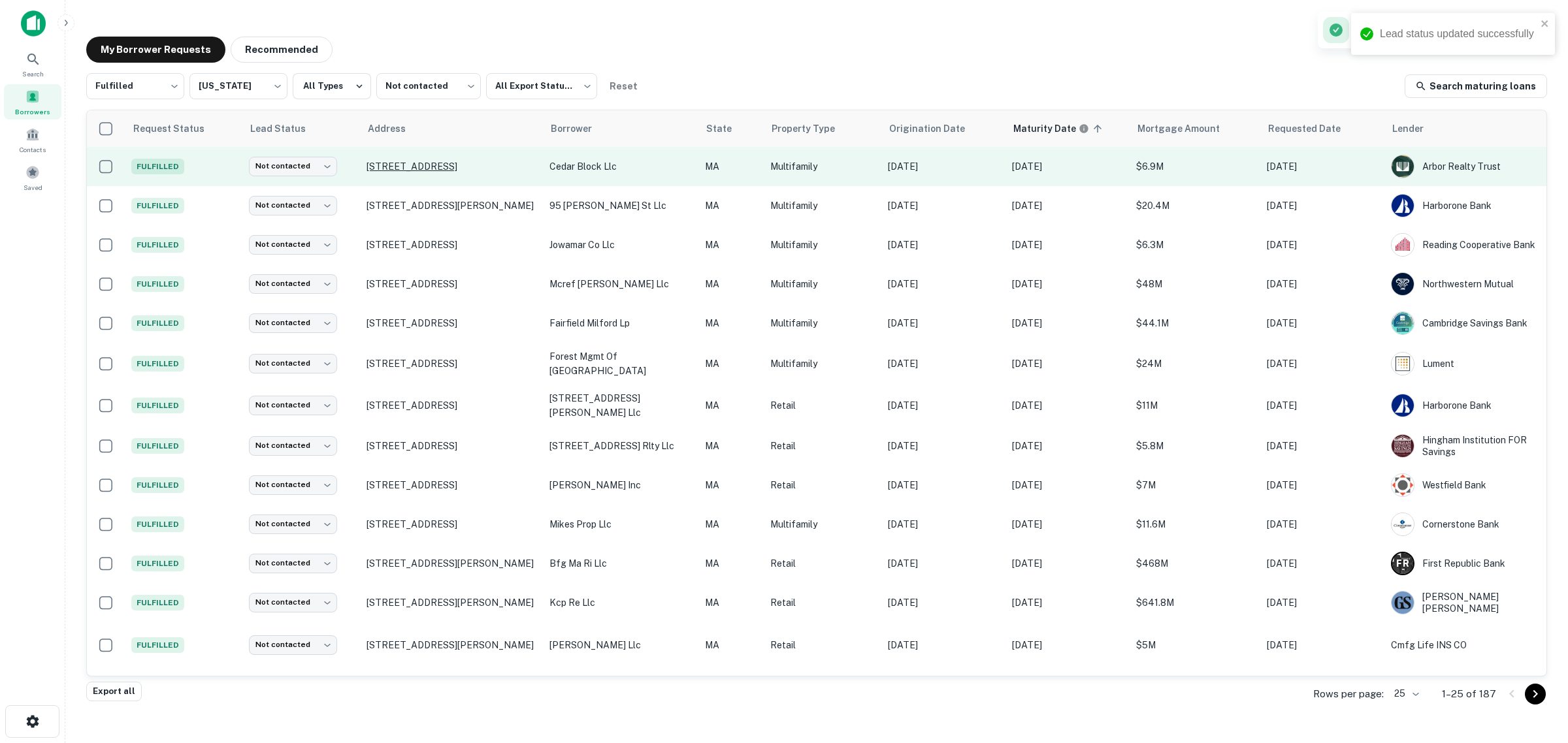
click at [392, 170] on p "[STREET_ADDRESS]" at bounding box center [451, 166] width 170 height 11
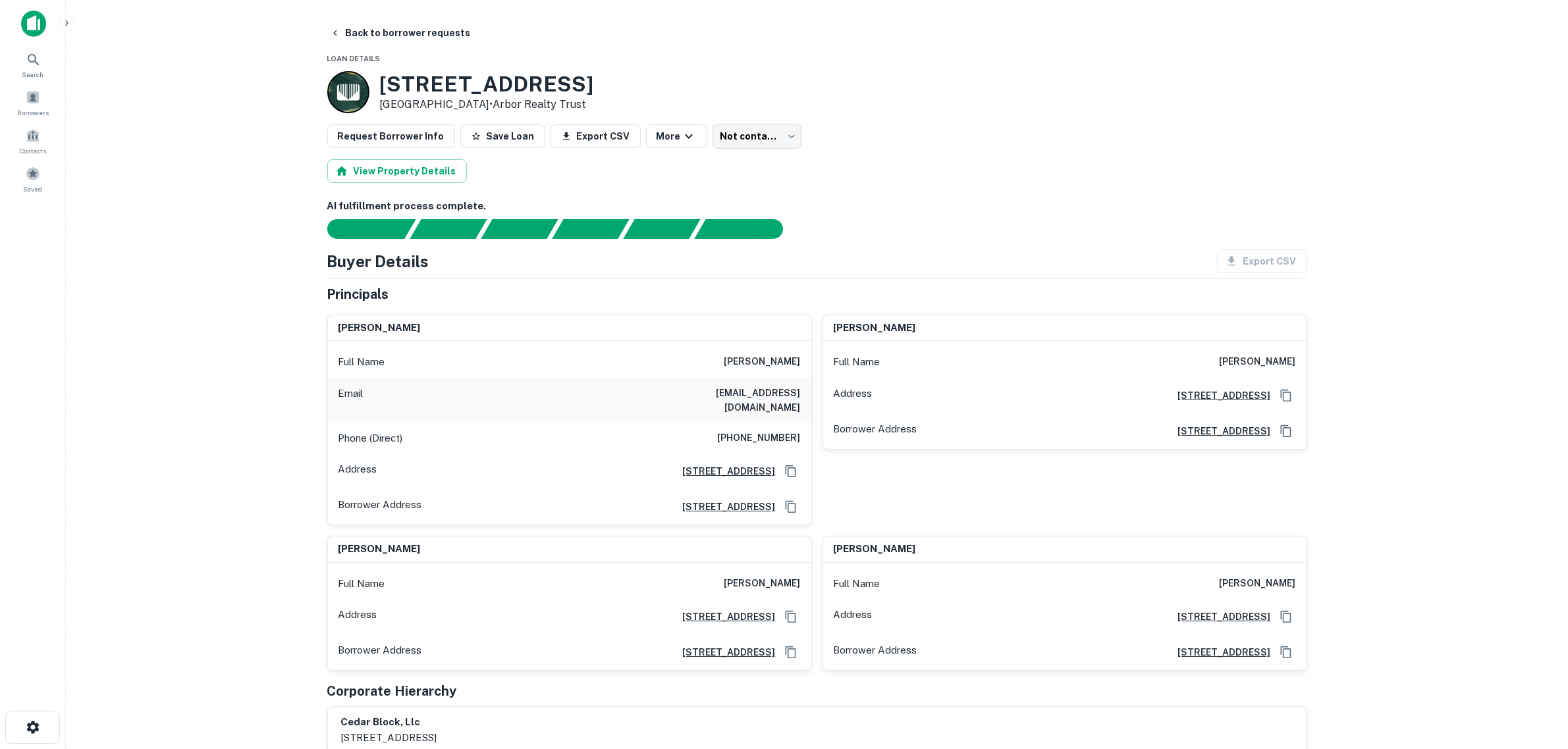
click at [241, 343] on main "Back to borrower requests Loan Details [STREET_ADDRESS] • Arbor Realty Trust Re…" at bounding box center [817, 374] width 1502 height 749
click at [26, 99] on span at bounding box center [33, 98] width 14 height 14
